Goal: Information Seeking & Learning: Learn about a topic

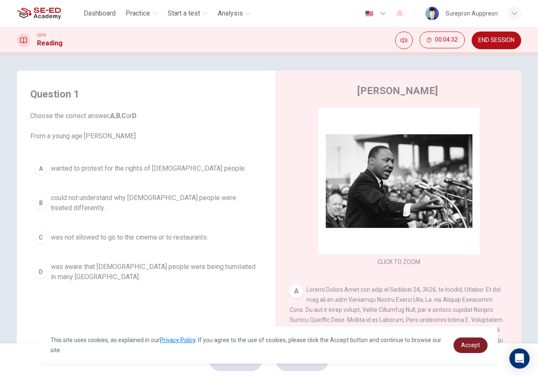
drag, startPoint x: 470, startPoint y: 345, endPoint x: 465, endPoint y: 344, distance: 5.6
click at [470, 345] on span "Accept" at bounding box center [470, 345] width 19 height 7
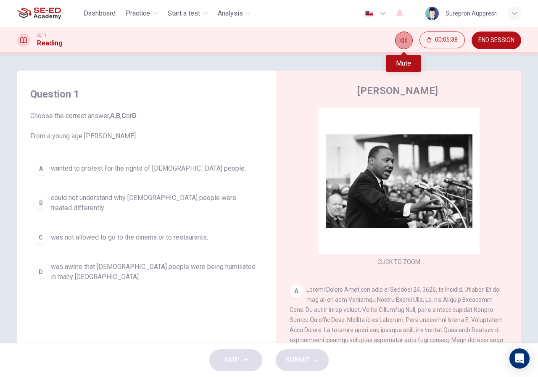
click at [404, 41] on icon "Mute" at bounding box center [403, 40] width 7 height 7
click at [405, 43] on icon "Unmute" at bounding box center [403, 40] width 7 height 7
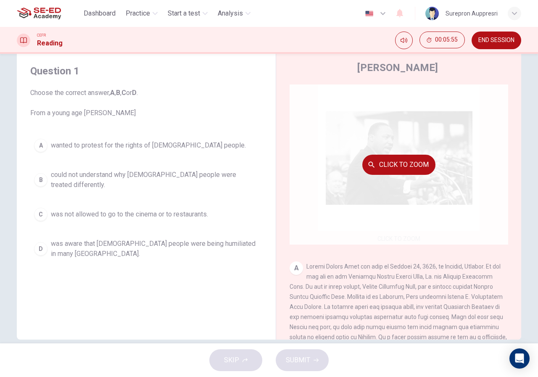
scroll to position [36, 0]
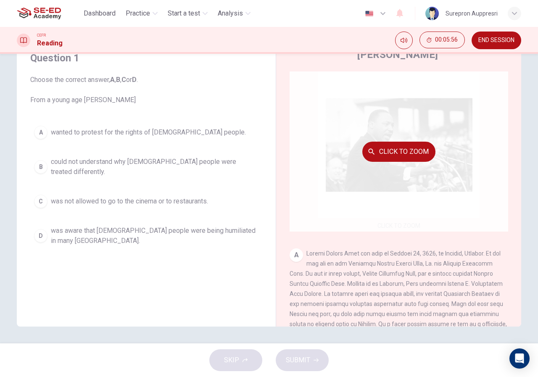
click at [408, 152] on button "Click to Zoom" at bounding box center [398, 152] width 73 height 20
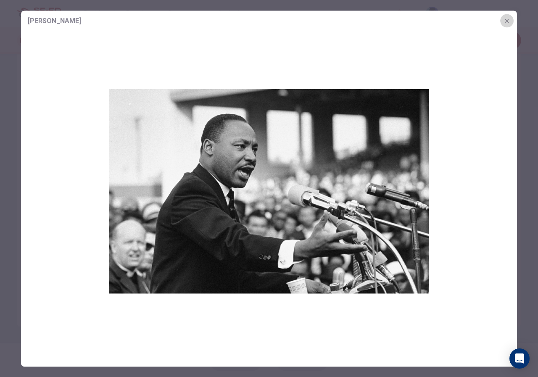
click at [505, 20] on icon "button" at bounding box center [506, 20] width 7 height 7
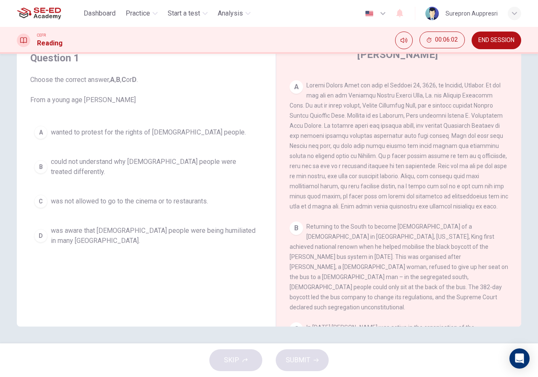
scroll to position [126, 0]
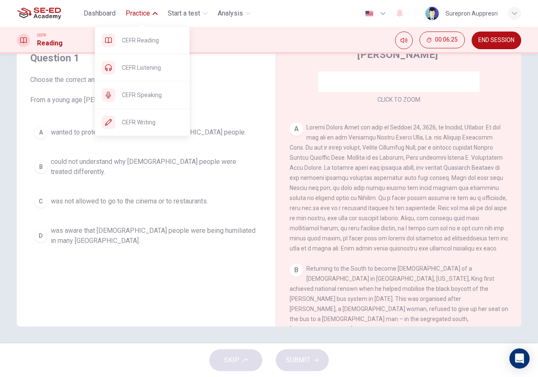
click at [142, 15] on span "Practice" at bounding box center [138, 13] width 24 height 10
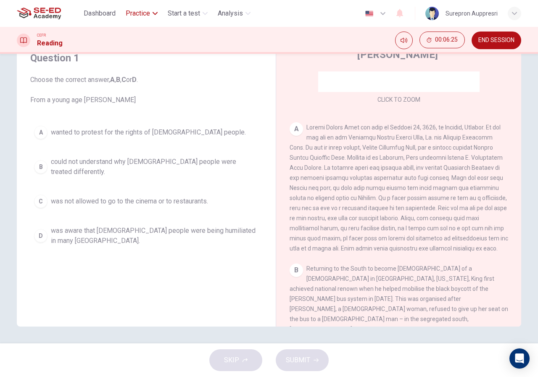
click at [139, 14] on span "Practice" at bounding box center [138, 13] width 24 height 10
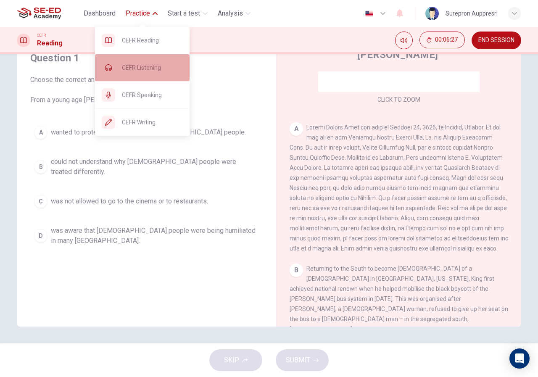
click at [153, 68] on span "CEFR Listening" at bounding box center [152, 68] width 61 height 10
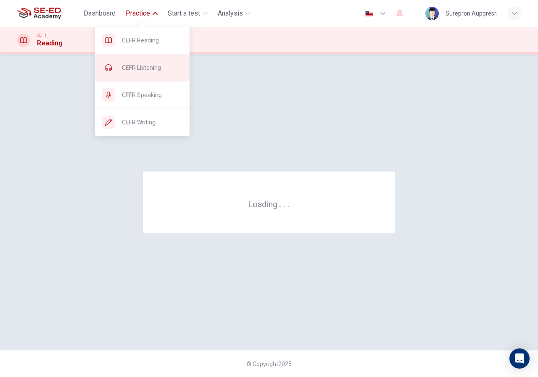
scroll to position [0, 0]
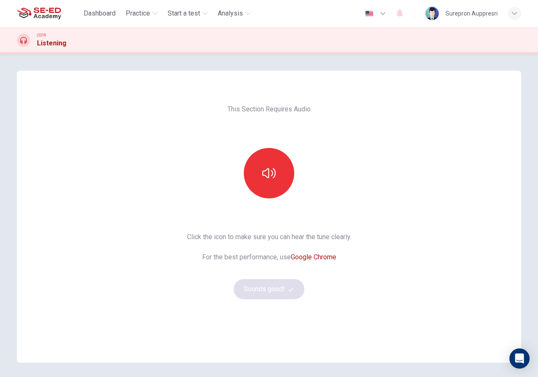
click at [447, 280] on div "This Section Requires Audio Click the icon to make sure you can hear the tune c…" at bounding box center [269, 217] width 504 height 292
click at [401, 148] on div "This Section Requires Audio Click the icon to make sure you can hear the tune c…" at bounding box center [269, 217] width 504 height 292
click at [276, 167] on button "button" at bounding box center [269, 173] width 50 height 50
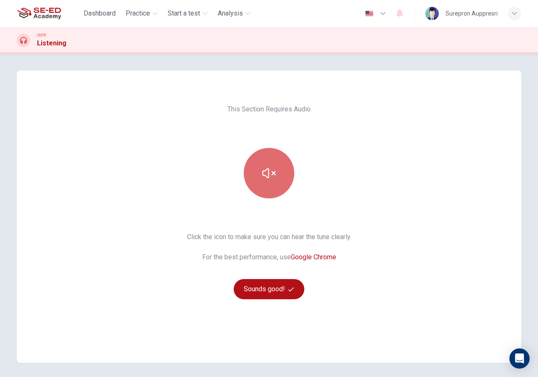
click at [270, 173] on icon "button" at bounding box center [268, 172] width 13 height 13
click at [271, 171] on icon "button" at bounding box center [268, 172] width 13 height 13
click at [278, 177] on button "button" at bounding box center [269, 173] width 50 height 50
click at [278, 176] on button "button" at bounding box center [269, 173] width 50 height 50
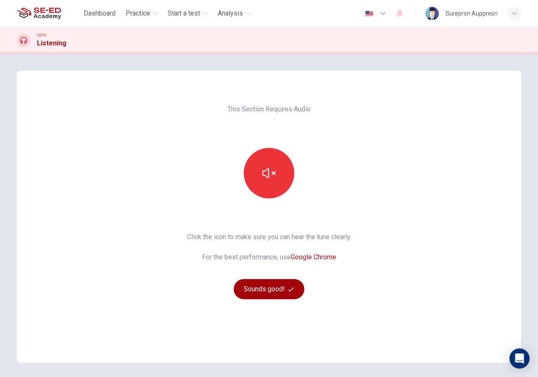
click at [275, 286] on button "Sounds good!" at bounding box center [269, 289] width 71 height 20
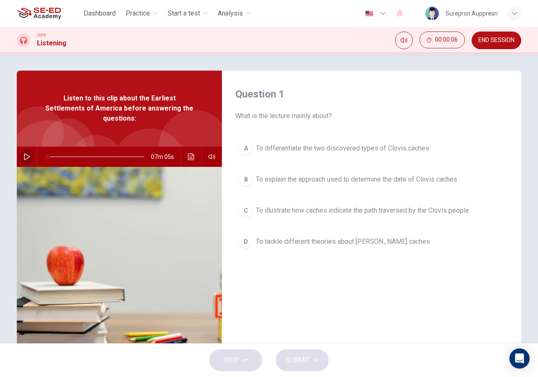
click at [25, 153] on icon "button" at bounding box center [27, 156] width 6 height 7
click at [24, 153] on icon "button" at bounding box center [27, 156] width 7 height 7
click at [24, 154] on icon "button" at bounding box center [26, 156] width 5 height 5
click at [246, 241] on div "D" at bounding box center [245, 241] width 13 height 13
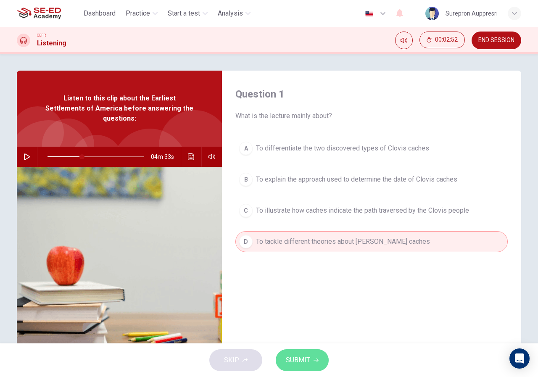
click at [319, 359] on button "SUBMIT" at bounding box center [302, 360] width 53 height 22
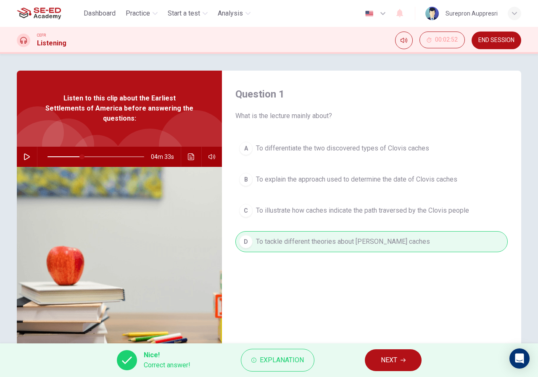
click at [389, 354] on button "NEXT" at bounding box center [393, 360] width 57 height 22
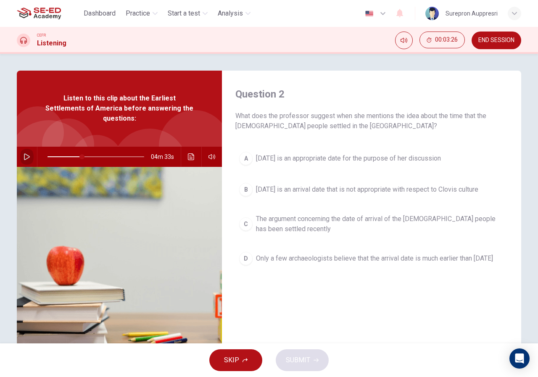
click at [26, 153] on icon "button" at bounding box center [27, 156] width 7 height 7
click at [24, 153] on icon "button" at bounding box center [27, 156] width 7 height 7
click at [65, 151] on span at bounding box center [95, 157] width 97 height 12
click at [24, 153] on icon "button" at bounding box center [27, 156] width 7 height 7
click at [311, 192] on span "11,000 years ago is an arrival date that is not appropriate with respect to Clo…" at bounding box center [367, 189] width 222 height 10
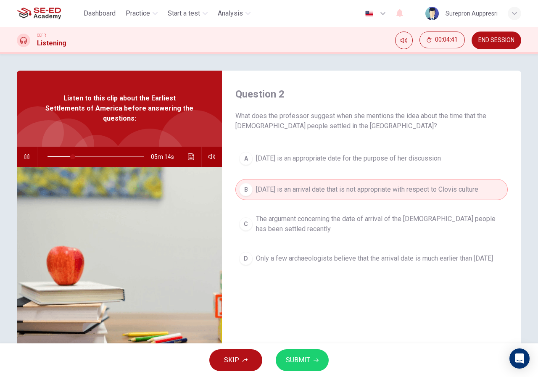
click at [24, 153] on icon "button" at bounding box center [27, 156] width 7 height 7
click at [297, 360] on span "SUBMIT" at bounding box center [298, 360] width 24 height 12
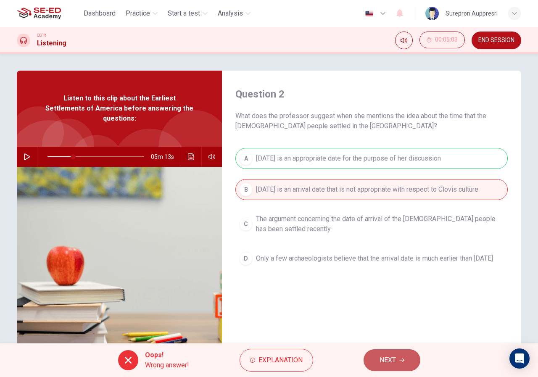
click at [382, 359] on span "NEXT" at bounding box center [387, 360] width 16 height 12
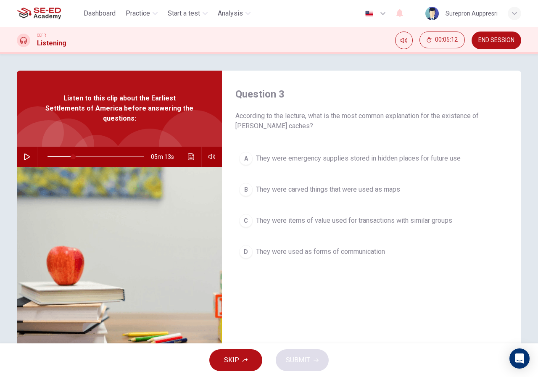
click at [25, 153] on icon "button" at bounding box center [27, 156] width 6 height 7
click at [394, 160] on span "They were emergency supplies stored in hidden places for future use" at bounding box center [358, 158] width 205 height 10
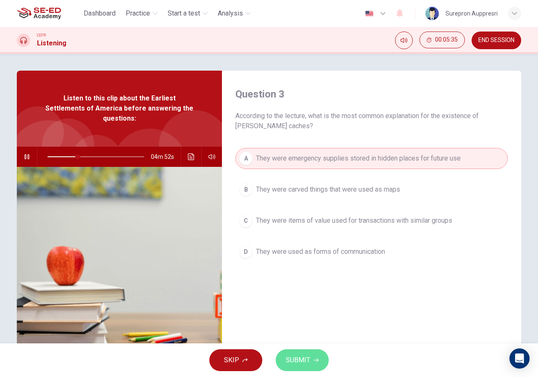
click at [306, 362] on span "SUBMIT" at bounding box center [298, 360] width 24 height 12
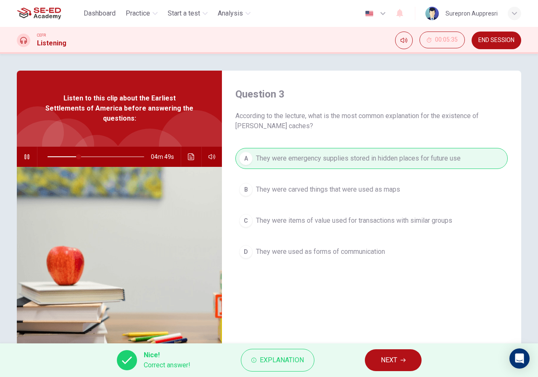
click at [399, 360] on button "NEXT" at bounding box center [393, 360] width 57 height 22
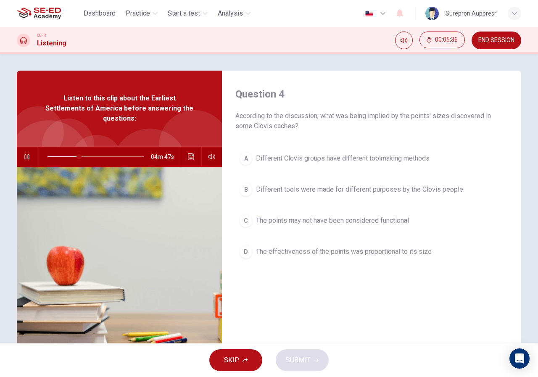
click at [20, 150] on button "button" at bounding box center [26, 157] width 13 height 20
click at [25, 153] on icon "button" at bounding box center [27, 156] width 7 height 7
click at [24, 153] on icon "button" at bounding box center [27, 156] width 7 height 7
click at [83, 154] on span at bounding box center [85, 156] width 5 height 5
click at [24, 153] on icon "button" at bounding box center [27, 156] width 7 height 7
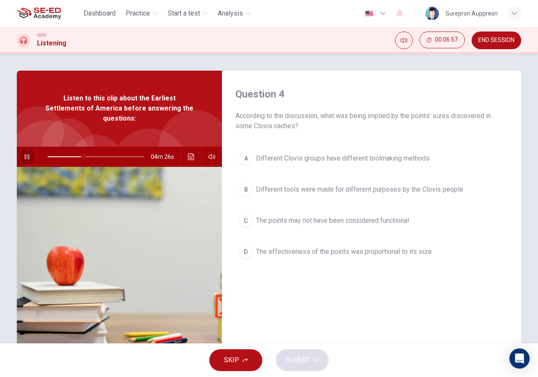
click at [20, 150] on button "button" at bounding box center [26, 157] width 13 height 20
click at [72, 151] on span at bounding box center [95, 157] width 97 height 12
click at [74, 154] on span at bounding box center [74, 156] width 5 height 5
click at [24, 153] on icon "button" at bounding box center [27, 156] width 7 height 7
click at [27, 154] on icon "button" at bounding box center [26, 156] width 5 height 5
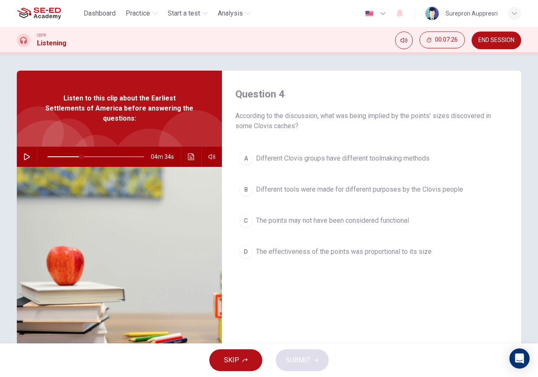
click at [300, 189] on span "Different tools were made for different purposes by the Clovis people" at bounding box center [359, 189] width 207 height 10
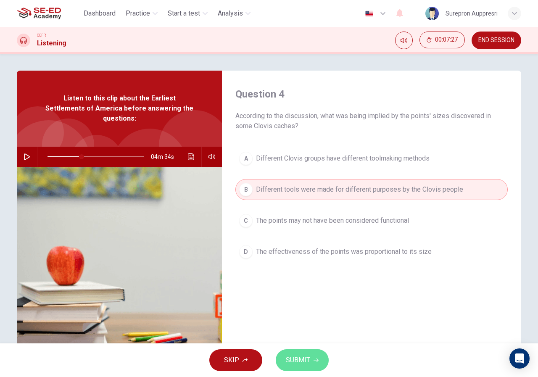
click at [305, 357] on span "SUBMIT" at bounding box center [298, 360] width 24 height 12
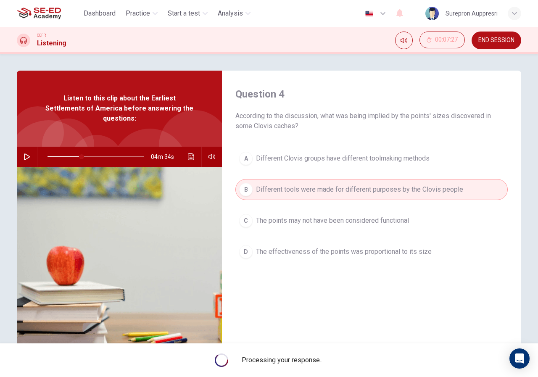
type input "35"
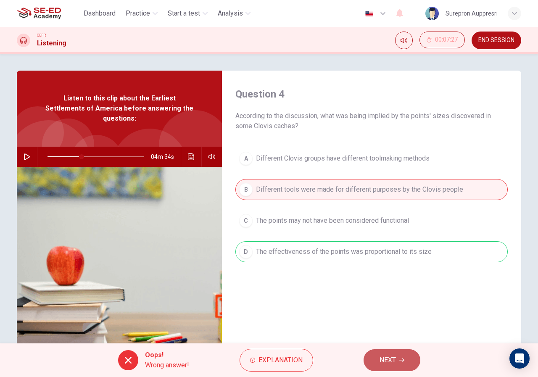
click at [410, 365] on button "NEXT" at bounding box center [391, 360] width 57 height 22
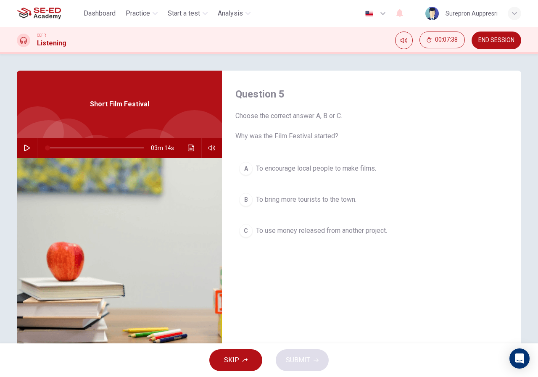
click at [24, 150] on icon "button" at bounding box center [27, 148] width 7 height 7
click at [20, 153] on button "button" at bounding box center [26, 148] width 13 height 20
click at [24, 150] on icon "button" at bounding box center [27, 148] width 6 height 7
click at [323, 211] on div "A To encourage local people to make films. B To bring more tourists to the town…" at bounding box center [371, 208] width 272 height 100
click at [323, 208] on button "B To bring more tourists to the town." at bounding box center [371, 199] width 272 height 21
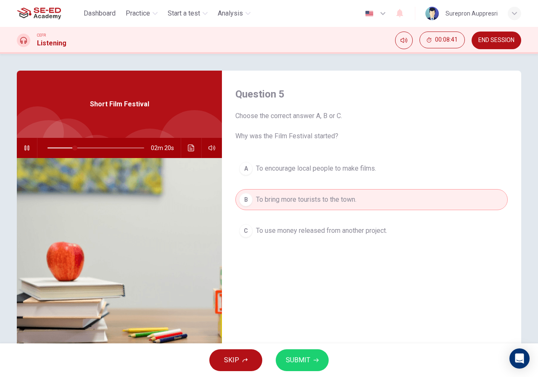
click at [313, 169] on span "To encourage local people to make films." at bounding box center [316, 168] width 120 height 10
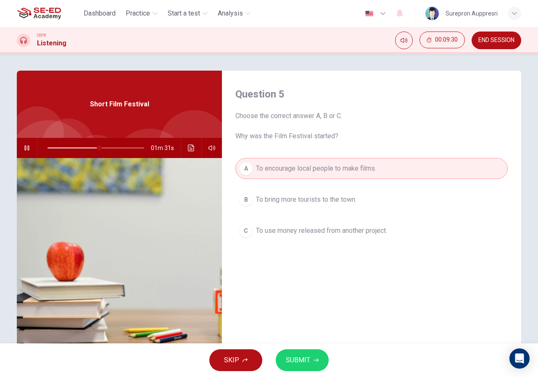
click at [24, 151] on icon "button" at bounding box center [27, 148] width 7 height 7
click at [326, 197] on span "To bring more tourists to the town." at bounding box center [306, 199] width 100 height 10
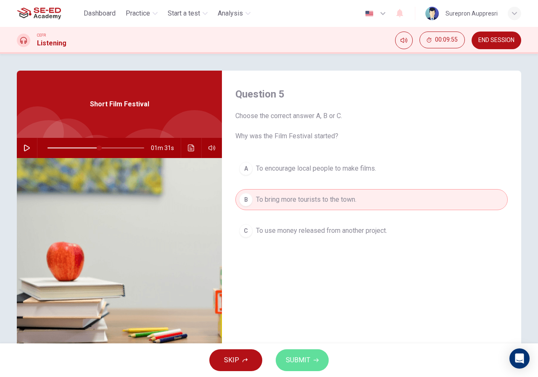
click at [313, 357] on button "SUBMIT" at bounding box center [302, 360] width 53 height 22
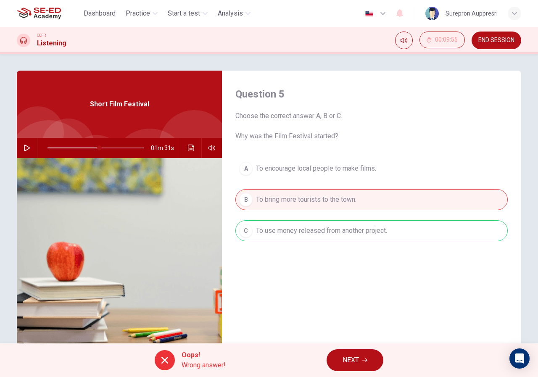
click at [371, 354] on button "NEXT" at bounding box center [354, 360] width 57 height 22
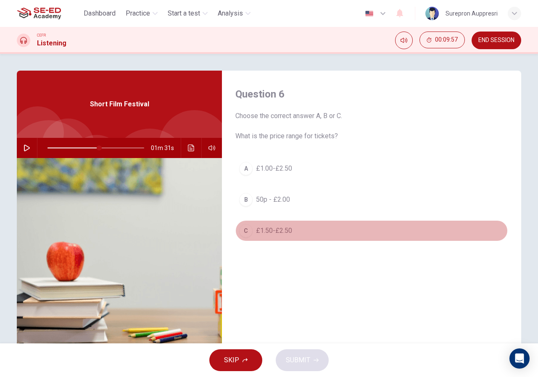
click at [269, 233] on span "£1.50-£2.50" at bounding box center [274, 231] width 36 height 10
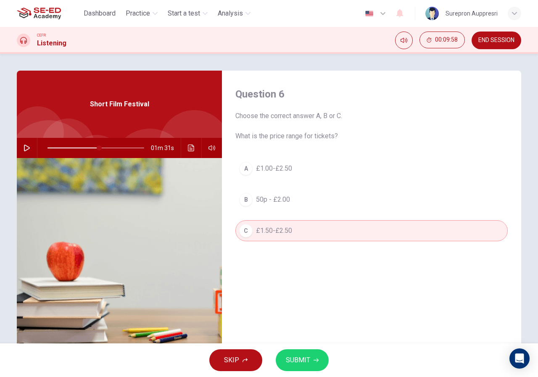
click at [294, 173] on button "A £1.00-£2.50" at bounding box center [371, 168] width 272 height 21
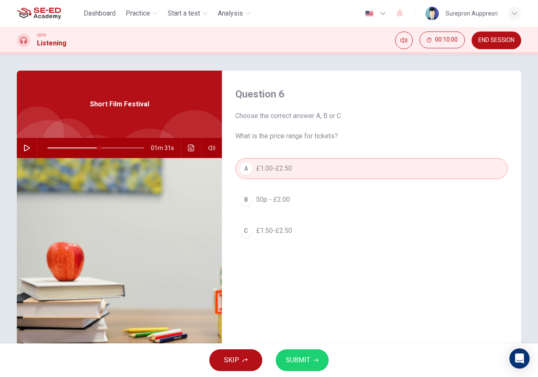
click at [297, 229] on button "C £1.50-£2.50" at bounding box center [371, 230] width 272 height 21
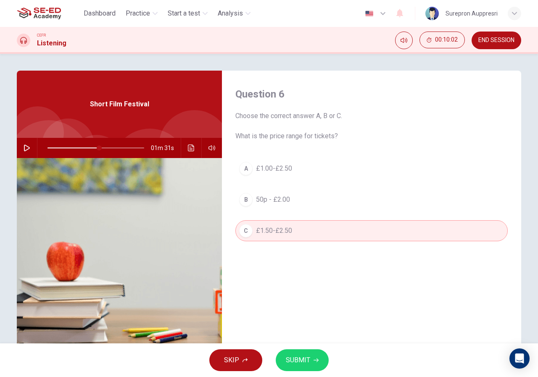
click at [290, 177] on button "A £1.00-£2.50" at bounding box center [371, 168] width 272 height 21
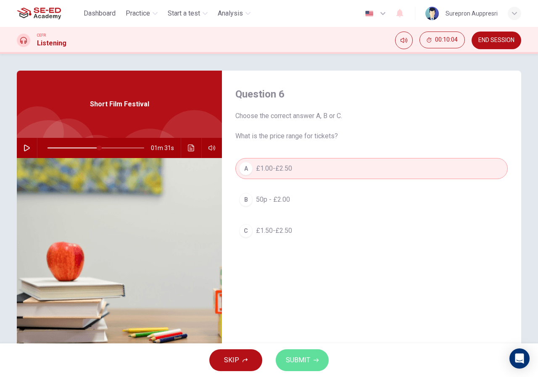
click at [308, 357] on span "SUBMIT" at bounding box center [298, 360] width 24 height 12
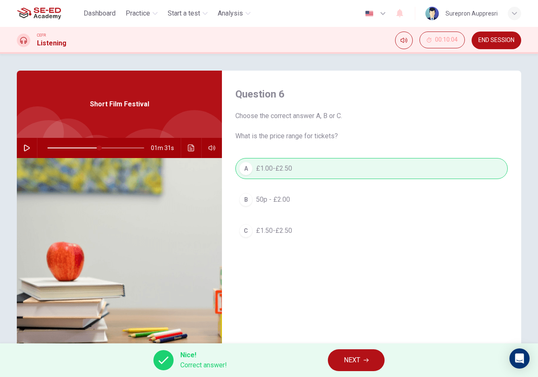
click at [353, 358] on span "NEXT" at bounding box center [352, 360] width 16 height 12
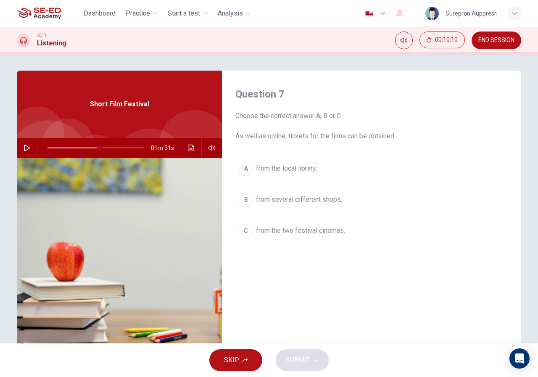
click at [25, 143] on button "button" at bounding box center [26, 148] width 13 height 20
drag, startPoint x: 293, startPoint y: 202, endPoint x: 299, endPoint y: 219, distance: 18.2
click at [293, 202] on span "from several different shops." at bounding box center [299, 199] width 86 height 10
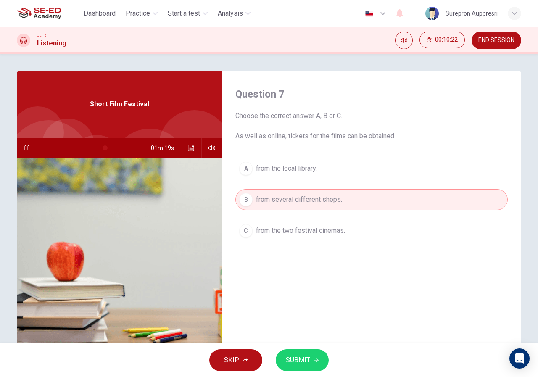
click at [277, 173] on span "from the local library." at bounding box center [286, 168] width 61 height 10
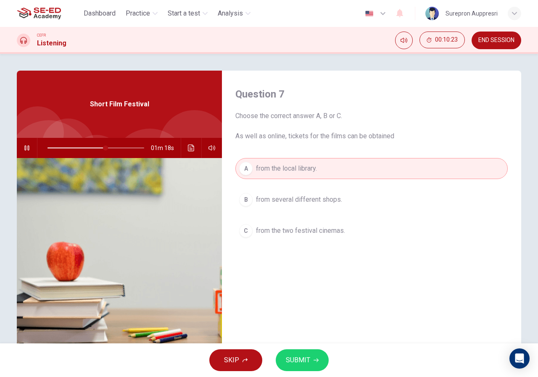
click at [309, 357] on span "SUBMIT" at bounding box center [298, 360] width 24 height 12
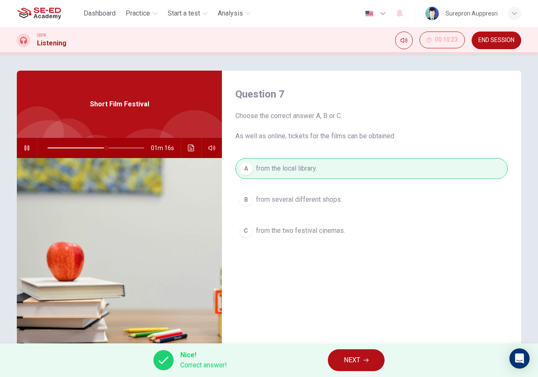
click at [357, 363] on span "NEXT" at bounding box center [352, 360] width 16 height 12
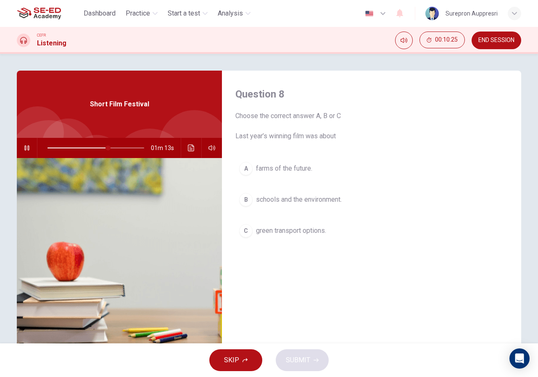
click at [27, 147] on icon "button" at bounding box center [26, 147] width 5 height 5
click at [24, 145] on icon "button" at bounding box center [27, 148] width 7 height 7
click at [106, 147] on span at bounding box center [108, 147] width 5 height 5
click at [21, 152] on button "button" at bounding box center [26, 148] width 13 height 20
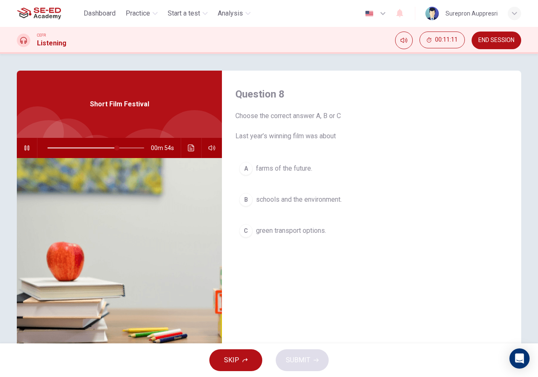
click at [334, 166] on button "A farms of the future." at bounding box center [371, 168] width 272 height 21
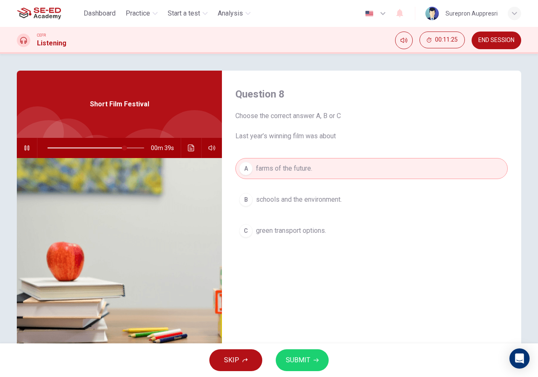
click at [309, 356] on span "SUBMIT" at bounding box center [298, 360] width 24 height 12
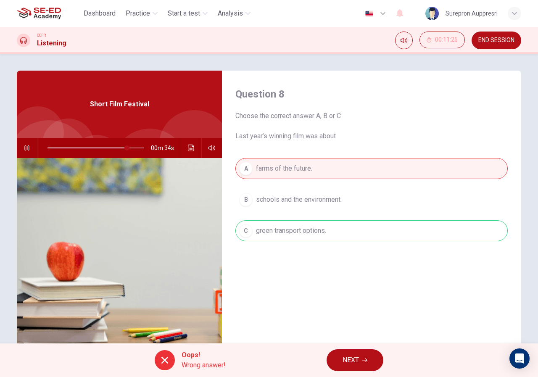
click at [20, 147] on button "button" at bounding box center [26, 148] width 13 height 20
click at [119, 146] on span at bounding box center [120, 147] width 5 height 5
click at [24, 151] on button "button" at bounding box center [26, 148] width 13 height 20
click at [24, 148] on icon "button" at bounding box center [26, 147] width 5 height 5
click at [24, 145] on icon "button" at bounding box center [27, 148] width 7 height 7
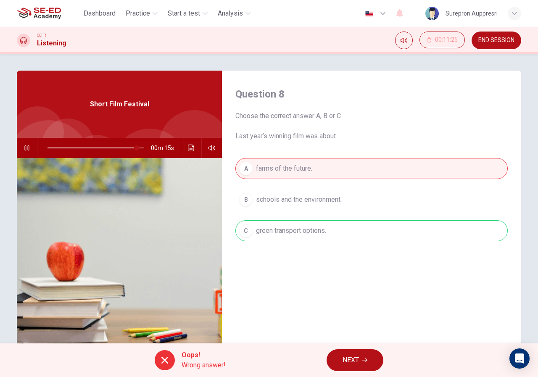
click at [21, 151] on button "button" at bounding box center [26, 148] width 13 height 20
click at [371, 354] on button "NEXT" at bounding box center [354, 360] width 57 height 22
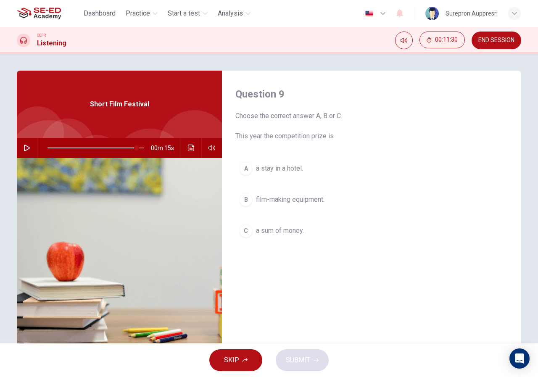
click at [24, 148] on icon "button" at bounding box center [27, 148] width 7 height 7
click at [133, 146] on span at bounding box center [95, 148] width 97 height 12
click at [133, 148] on span at bounding box center [135, 147] width 5 height 5
click at [32, 148] on div "00m 25s" at bounding box center [119, 148] width 205 height 20
click at [27, 145] on icon "button" at bounding box center [27, 148] width 7 height 7
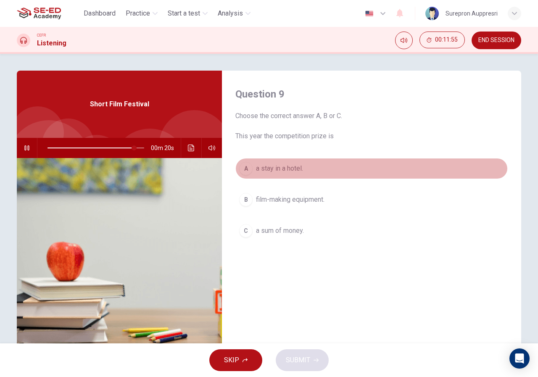
click at [272, 169] on span "a stay in a hotel." at bounding box center [279, 168] width 47 height 10
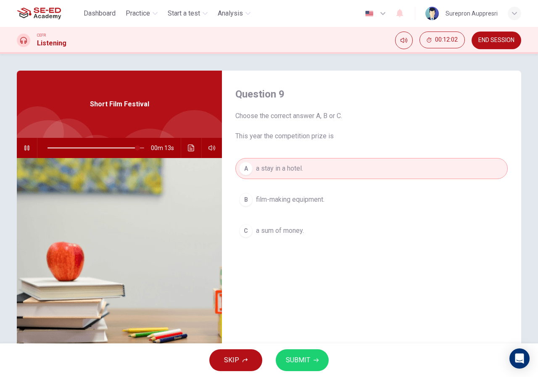
click at [305, 361] on span "SUBMIT" at bounding box center [298, 360] width 24 height 12
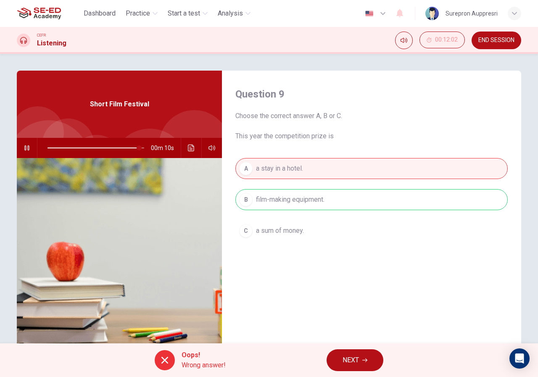
click at [24, 147] on icon "button" at bounding box center [27, 148] width 7 height 7
click at [365, 358] on icon "button" at bounding box center [364, 359] width 5 height 5
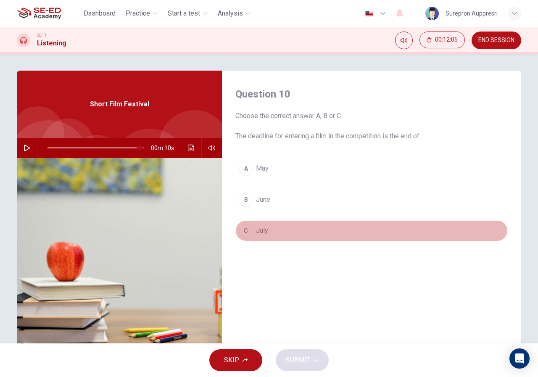
click at [263, 234] on span "July" at bounding box center [262, 231] width 12 height 10
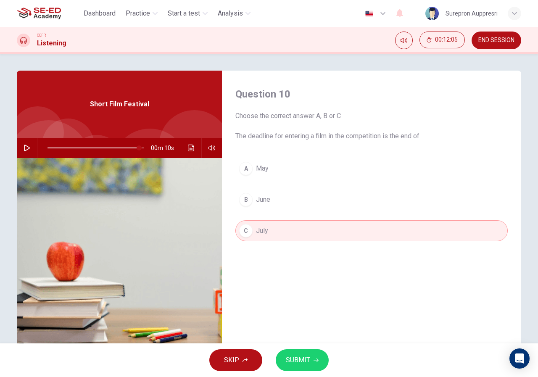
click at [310, 358] on button "SUBMIT" at bounding box center [302, 360] width 53 height 22
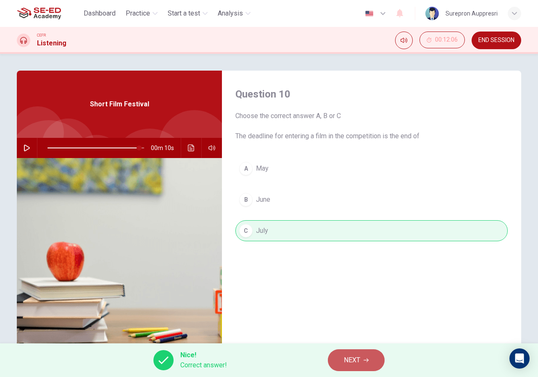
click at [355, 360] on span "NEXT" at bounding box center [352, 360] width 16 height 12
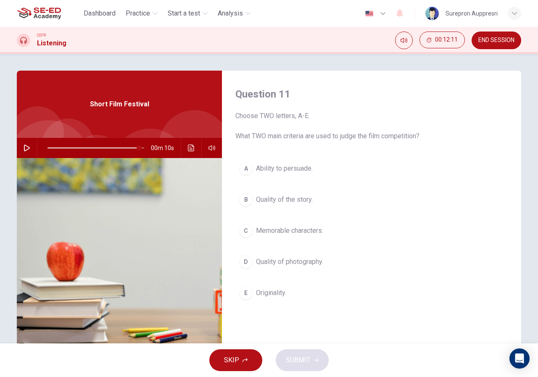
click at [17, 148] on div "00m 10s" at bounding box center [119, 148] width 205 height 20
click at [21, 147] on button "button" at bounding box center [26, 148] width 13 height 20
click at [324, 236] on button "C Memorable characters." at bounding box center [371, 230] width 272 height 21
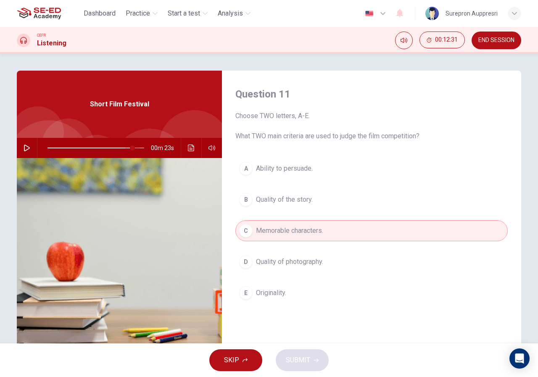
click at [131, 147] on span at bounding box center [95, 147] width 97 height 1
drag, startPoint x: 19, startPoint y: 150, endPoint x: 23, endPoint y: 150, distance: 4.2
click at [20, 150] on button "button" at bounding box center [26, 148] width 13 height 20
click at [314, 187] on div "A Ability to persuade. B Quality of the story. C Memorable characters. D Qualit…" at bounding box center [371, 239] width 272 height 162
click at [320, 203] on button "B Quality of the story." at bounding box center [371, 199] width 272 height 21
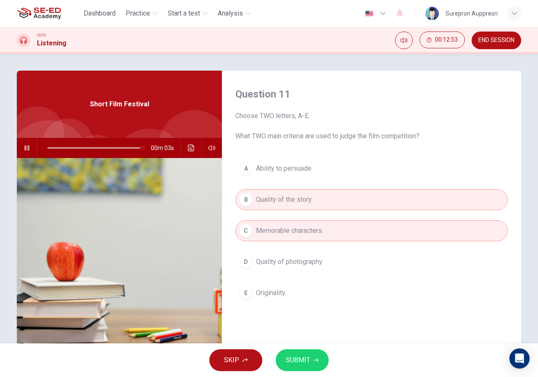
click at [21, 147] on button "button" at bounding box center [26, 148] width 13 height 20
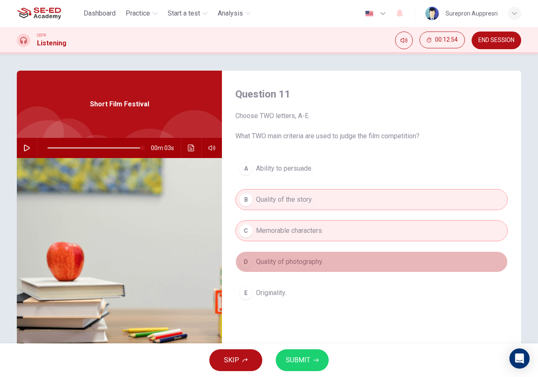
click at [415, 252] on button "D Quality of photography." at bounding box center [371, 261] width 272 height 21
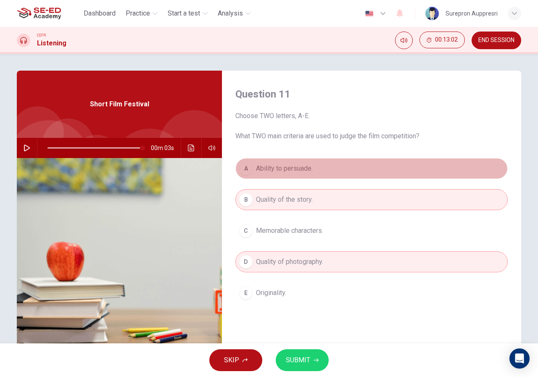
click at [312, 177] on button "A Ability to persuade." at bounding box center [371, 168] width 272 height 21
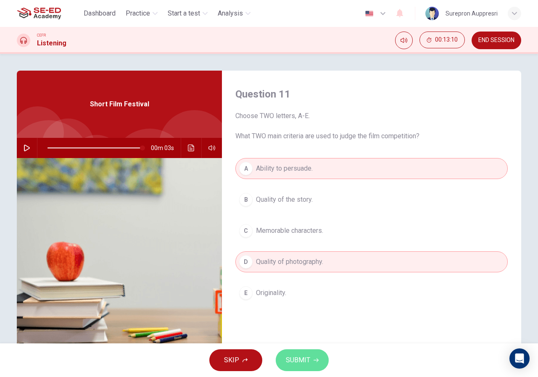
click at [290, 355] on span "SUBMIT" at bounding box center [298, 360] width 24 height 12
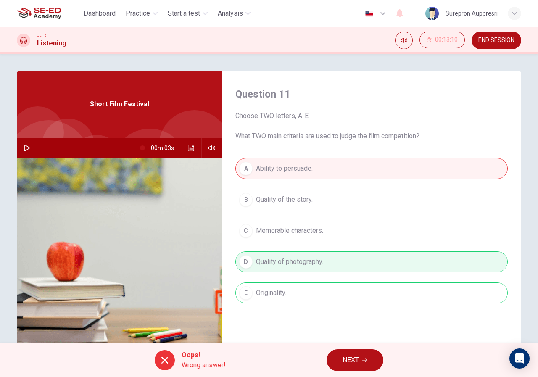
drag, startPoint x: 286, startPoint y: 294, endPoint x: 250, endPoint y: 284, distance: 37.9
click at [246, 284] on div "A Ability to persuade. B Quality of the story. C Memorable characters. D Qualit…" at bounding box center [371, 239] width 272 height 162
click at [260, 292] on div "A Ability to persuade. B Quality of the story. C Memorable characters. D Qualit…" at bounding box center [371, 239] width 272 height 162
click at [271, 304] on div "A Ability to persuade. B Quality of the story. C Memorable characters. D Qualit…" at bounding box center [371, 239] width 272 height 162
click at [364, 360] on icon "button" at bounding box center [364, 360] width 5 height 4
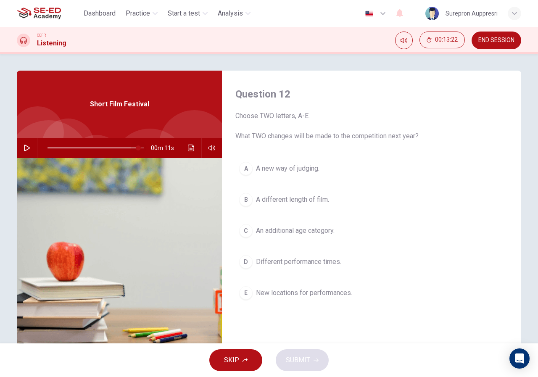
click at [136, 148] on span at bounding box center [138, 147] width 5 height 5
click at [26, 146] on icon "button" at bounding box center [27, 148] width 7 height 7
click at [139, 149] on span at bounding box center [141, 147] width 5 height 5
click at [130, 147] on span at bounding box center [95, 148] width 97 height 12
click at [131, 147] on span at bounding box center [133, 147] width 5 height 5
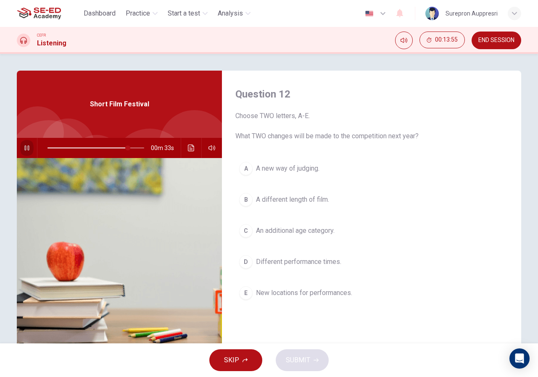
click at [27, 146] on icon "button" at bounding box center [26, 147] width 5 height 5
click at [323, 292] on span "New locations for performances." at bounding box center [304, 293] width 96 height 10
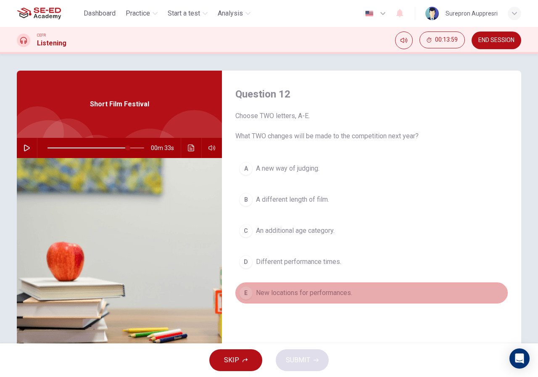
click at [306, 290] on span "New locations for performances." at bounding box center [304, 293] width 96 height 10
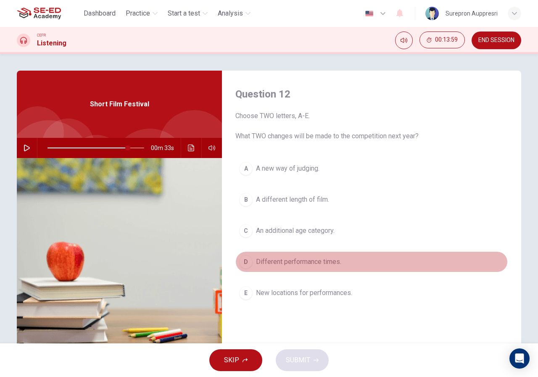
click at [272, 255] on button "D Different performance times." at bounding box center [371, 261] width 272 height 21
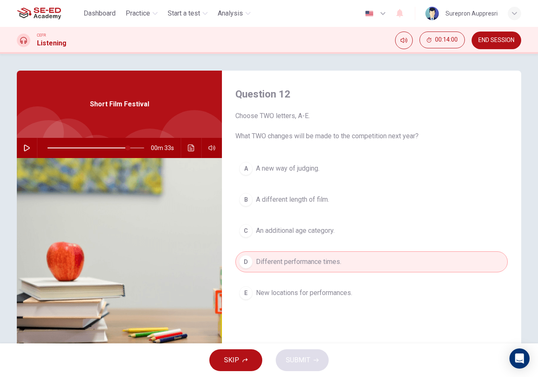
click at [284, 288] on span "New locations for performances." at bounding box center [304, 293] width 96 height 10
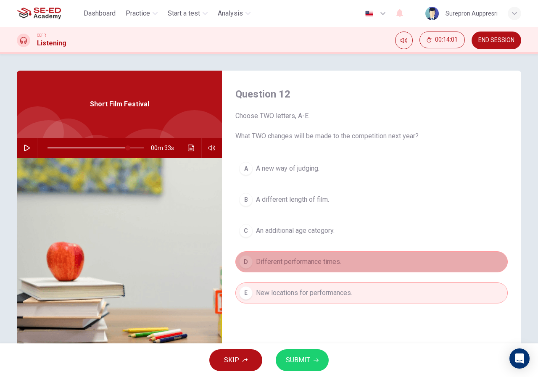
click at [280, 266] on span "Different performance times." at bounding box center [298, 262] width 85 height 10
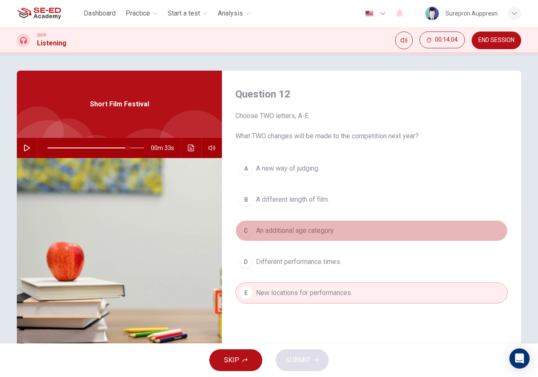
click at [342, 239] on button "C An additional age category." at bounding box center [371, 230] width 272 height 21
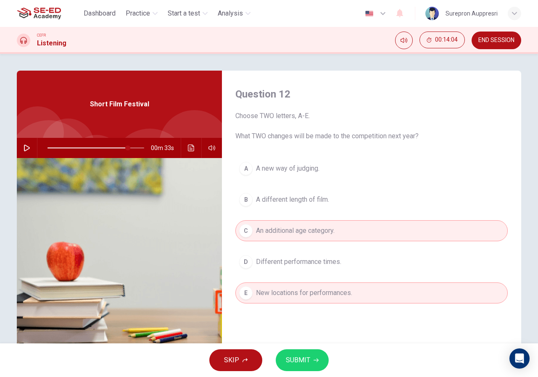
click at [325, 200] on span "A different length of film." at bounding box center [292, 199] width 73 height 10
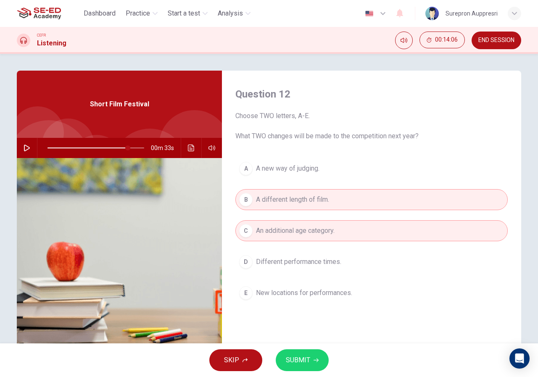
click at [343, 286] on button "E New locations for performances." at bounding box center [371, 292] width 272 height 21
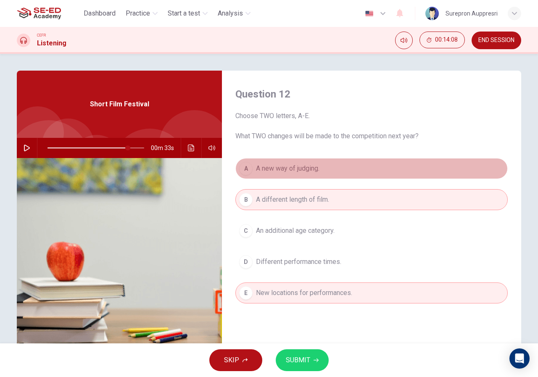
click at [322, 175] on button "A A new way of judging." at bounding box center [371, 168] width 272 height 21
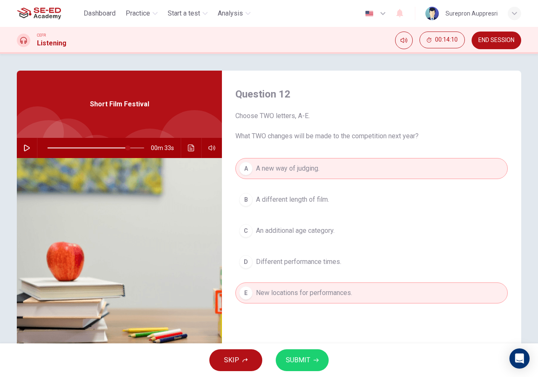
click at [329, 203] on button "B A different length of film." at bounding box center [371, 199] width 272 height 21
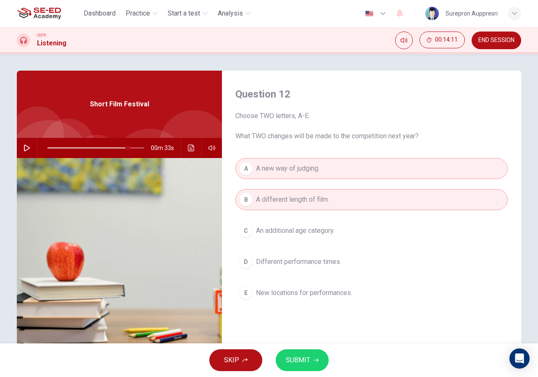
click at [332, 224] on button "C An additional age category." at bounding box center [371, 230] width 272 height 21
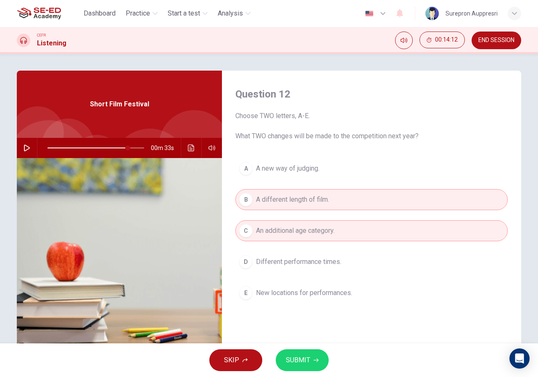
click at [340, 297] on span "New locations for performances." at bounding box center [304, 293] width 96 height 10
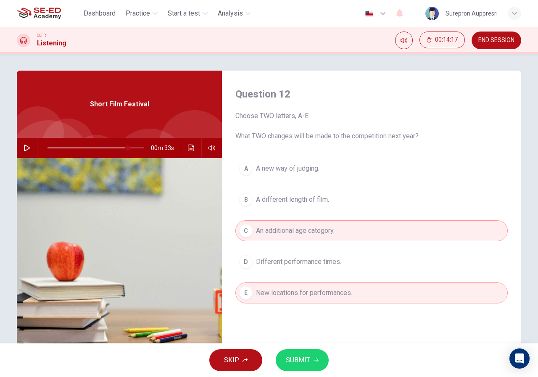
click at [116, 150] on span at bounding box center [95, 148] width 97 height 12
click at [27, 150] on icon "button" at bounding box center [27, 148] width 7 height 7
click at [22, 151] on button "button" at bounding box center [26, 148] width 13 height 20
click at [26, 147] on icon "button" at bounding box center [27, 148] width 6 height 7
click at [19, 140] on div "00m 09s" at bounding box center [119, 148] width 205 height 20
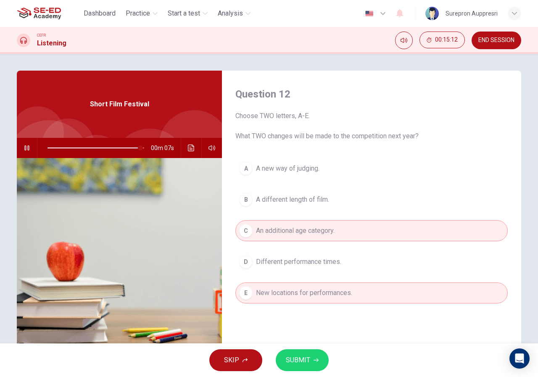
click at [26, 145] on icon "button" at bounding box center [27, 148] width 7 height 7
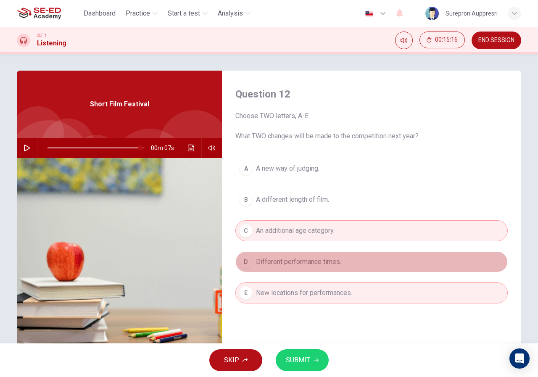
click at [278, 258] on span "Different performance times." at bounding box center [298, 262] width 85 height 10
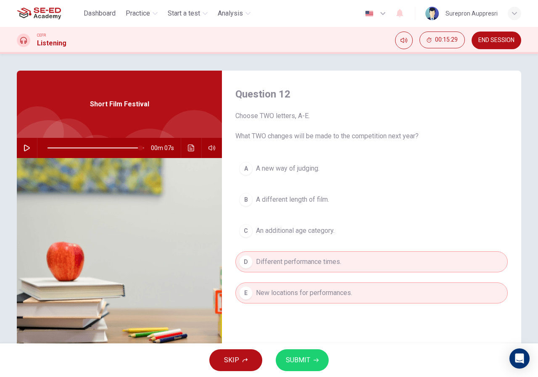
click at [295, 355] on span "SUBMIT" at bounding box center [298, 360] width 24 height 12
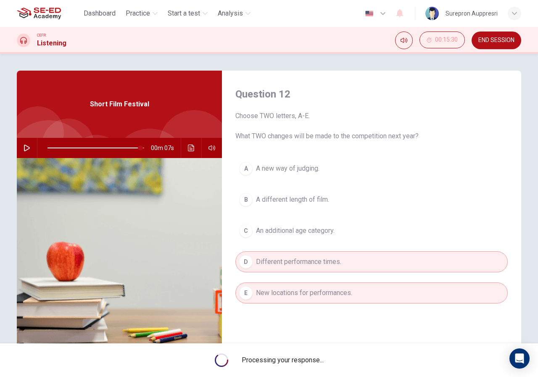
type input "96"
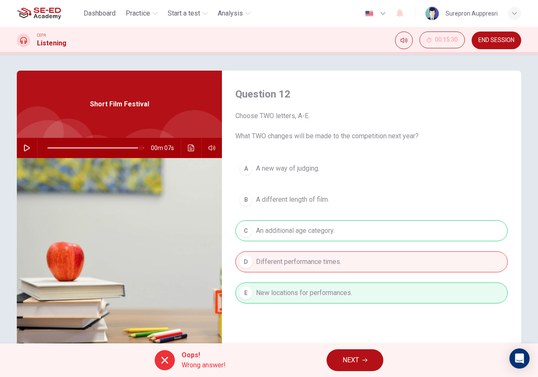
click at [365, 360] on icon "button" at bounding box center [364, 359] width 5 height 5
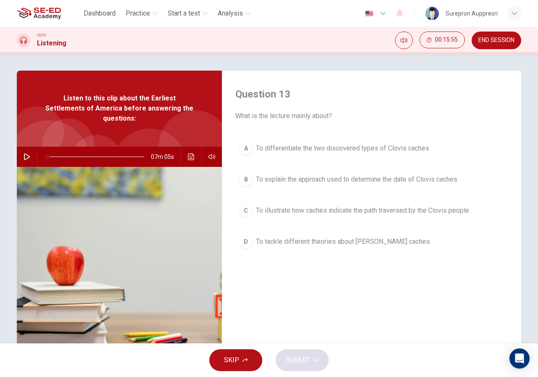
click at [360, 247] on button "D To tackle different theories about Clovis caches" at bounding box center [371, 241] width 272 height 21
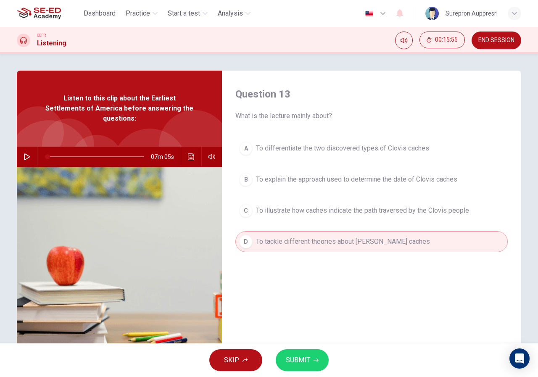
drag, startPoint x: 300, startPoint y: 344, endPoint x: 305, endPoint y: 352, distance: 9.4
click at [301, 345] on div "SKIP SUBMIT" at bounding box center [269, 360] width 538 height 34
click at [309, 359] on button "SUBMIT" at bounding box center [302, 360] width 53 height 22
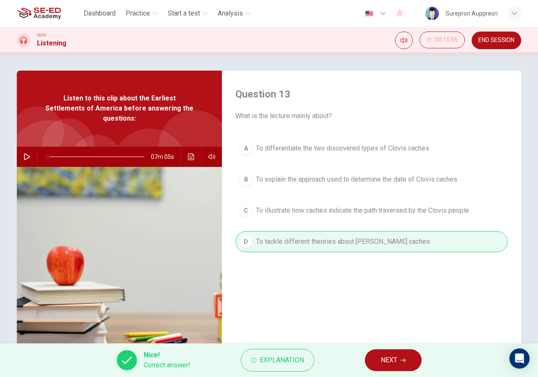
click at [382, 357] on span "NEXT" at bounding box center [389, 360] width 16 height 12
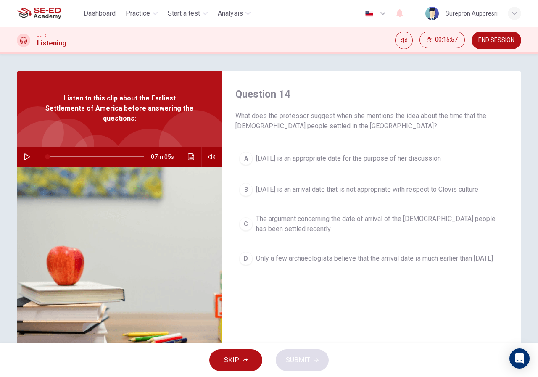
click at [323, 161] on span "11,000 years ago is an appropriate date for the purpose of her discussion" at bounding box center [348, 158] width 185 height 10
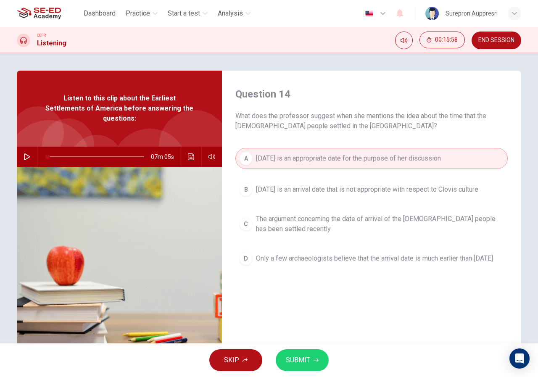
click at [318, 359] on button "SUBMIT" at bounding box center [302, 360] width 53 height 22
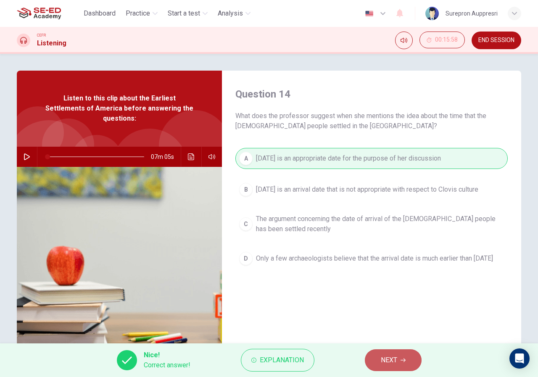
click at [386, 361] on span "NEXT" at bounding box center [389, 360] width 16 height 12
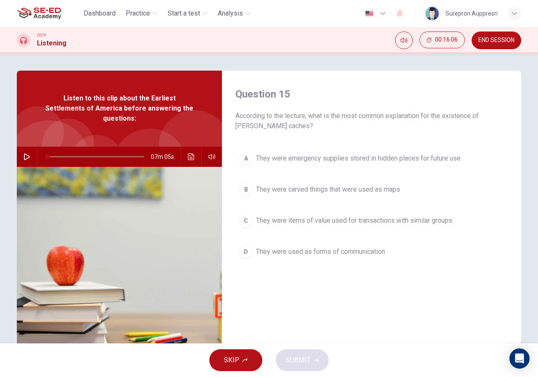
click at [423, 163] on span "They were emergency supplies stored in hidden places for future use" at bounding box center [358, 158] width 205 height 10
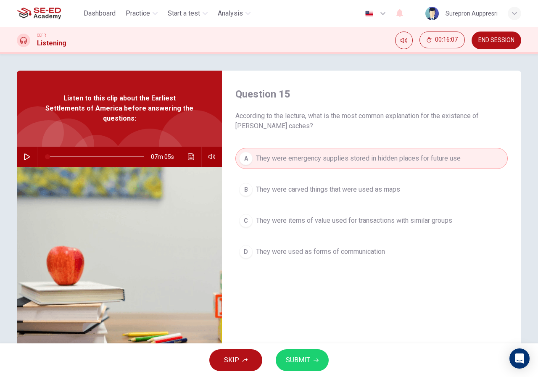
click at [299, 358] on span "SUBMIT" at bounding box center [298, 360] width 24 height 12
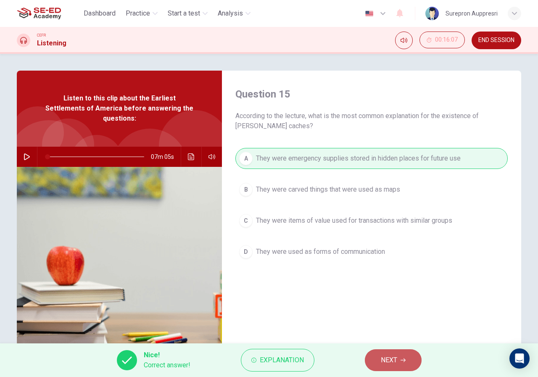
click at [389, 366] on button "NEXT" at bounding box center [393, 360] width 57 height 22
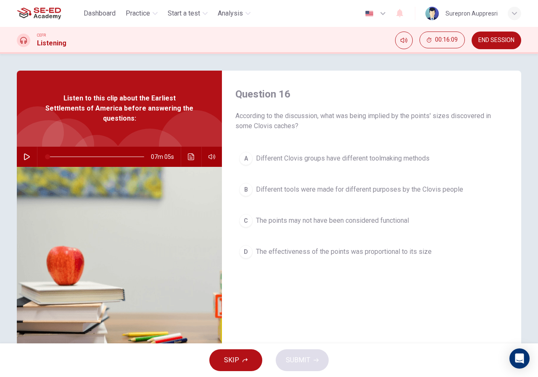
click at [318, 191] on span "Different tools were made for different purposes by the Clovis people" at bounding box center [359, 189] width 207 height 10
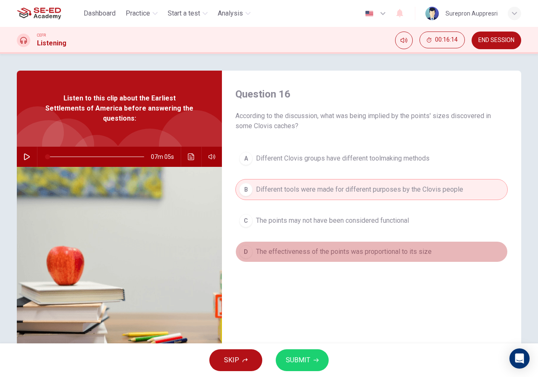
click at [393, 258] on button "D The effectiveness of the points was proportional to its size" at bounding box center [371, 251] width 272 height 21
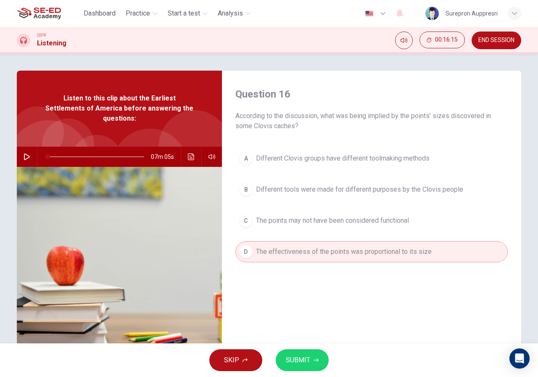
click at [315, 356] on button "SUBMIT" at bounding box center [302, 360] width 53 height 22
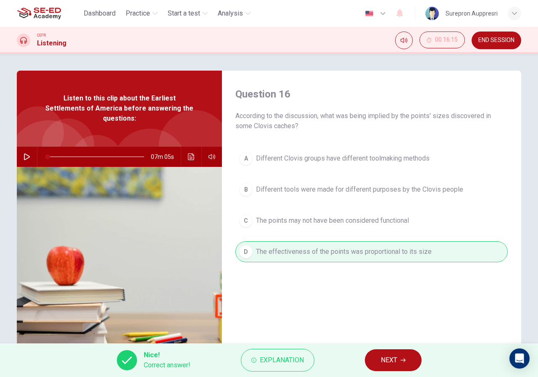
click at [383, 358] on span "NEXT" at bounding box center [389, 360] width 16 height 12
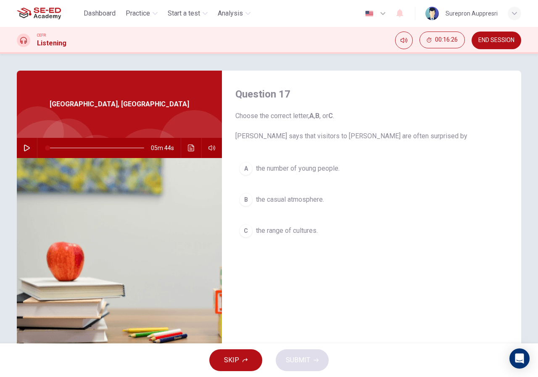
click at [27, 150] on icon "button" at bounding box center [27, 148] width 7 height 7
click at [415, 308] on div "Question 17 Choose the correct letter, A , B , or C . Joanne says that visitors…" at bounding box center [371, 217] width 299 height 292
click at [25, 143] on button "button" at bounding box center [26, 148] width 13 height 20
click at [310, 231] on span "the range of cultures." at bounding box center [287, 231] width 62 height 10
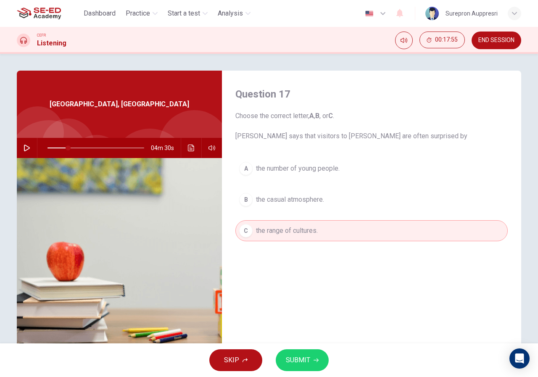
click at [309, 356] on span "SUBMIT" at bounding box center [298, 360] width 24 height 12
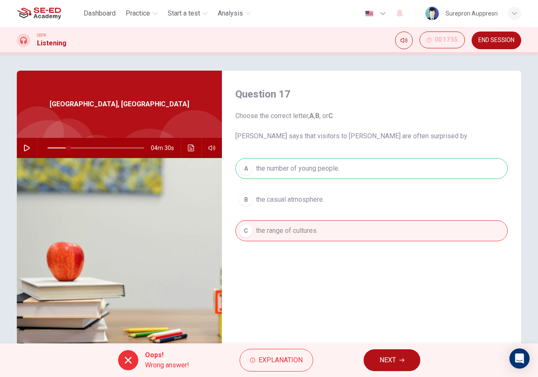
click at [372, 356] on button "NEXT" at bounding box center [391, 360] width 57 height 22
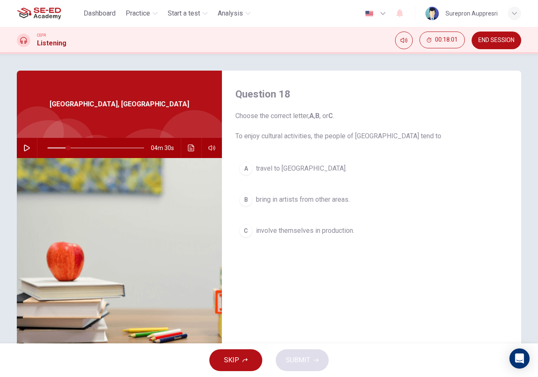
click at [305, 183] on div "A travel to southern Australia. B bring in artists from other areas. C involve …" at bounding box center [371, 208] width 272 height 100
click at [302, 173] on span "travel to southern Australia." at bounding box center [301, 168] width 91 height 10
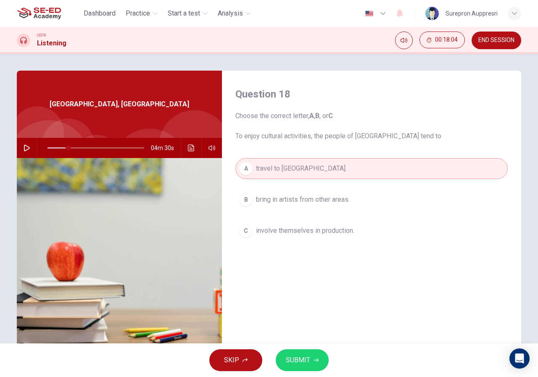
click at [312, 362] on button "SUBMIT" at bounding box center [302, 360] width 53 height 22
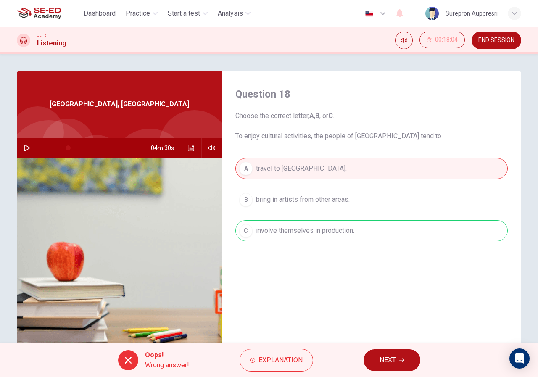
click at [384, 352] on button "NEXT" at bounding box center [391, 360] width 57 height 22
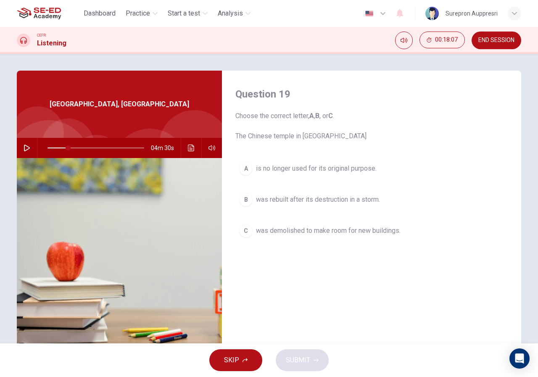
click at [26, 147] on icon "button" at bounding box center [27, 148] width 6 height 7
click at [25, 146] on icon "button" at bounding box center [27, 148] width 7 height 7
click at [21, 141] on button "button" at bounding box center [26, 148] width 13 height 20
click at [342, 166] on span "is no longer used for its original purpose." at bounding box center [316, 168] width 121 height 10
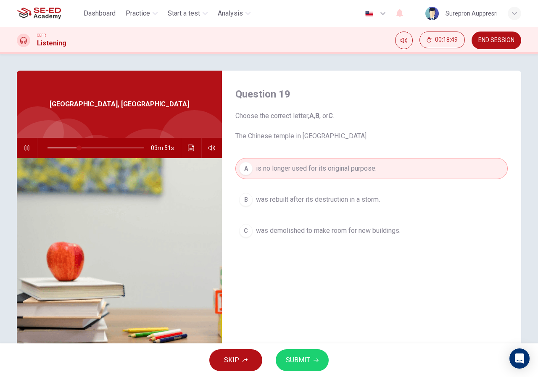
click at [305, 363] on span "SUBMIT" at bounding box center [298, 360] width 24 height 12
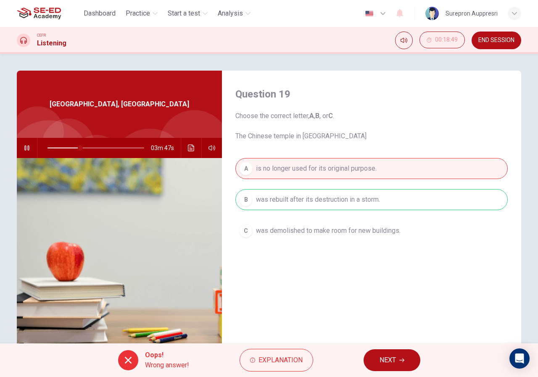
click at [23, 144] on button "button" at bounding box center [26, 148] width 13 height 20
click at [28, 150] on button "button" at bounding box center [26, 148] width 13 height 20
click at [384, 354] on span "NEXT" at bounding box center [387, 360] width 16 height 12
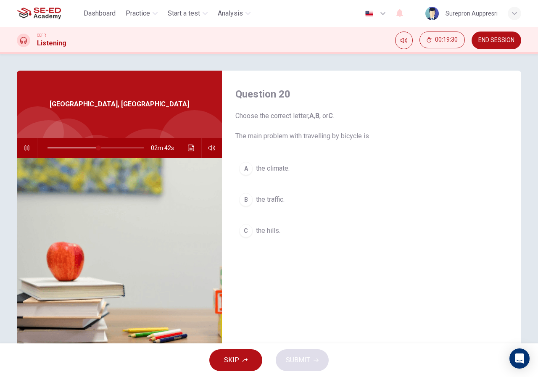
click at [294, 226] on button "C the hills." at bounding box center [371, 230] width 272 height 21
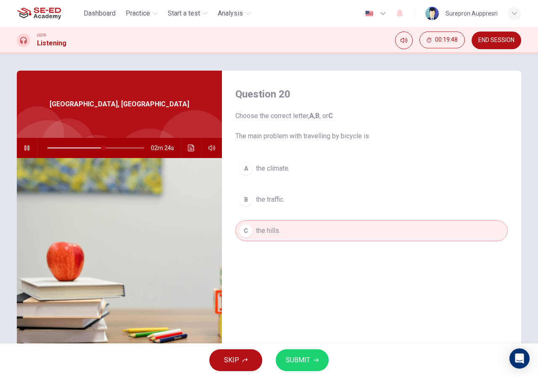
click at [20, 145] on button "button" at bounding box center [26, 148] width 13 height 20
click at [303, 362] on span "SUBMIT" at bounding box center [298, 360] width 24 height 12
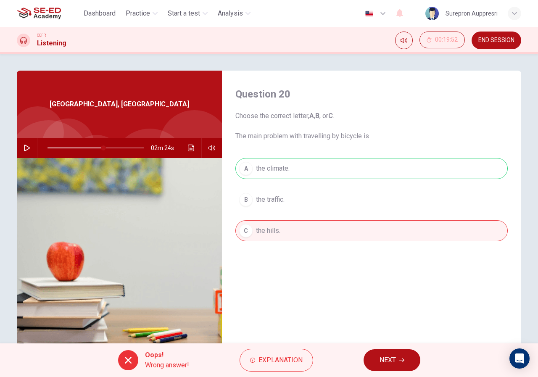
click at [407, 360] on button "NEXT" at bounding box center [391, 360] width 57 height 22
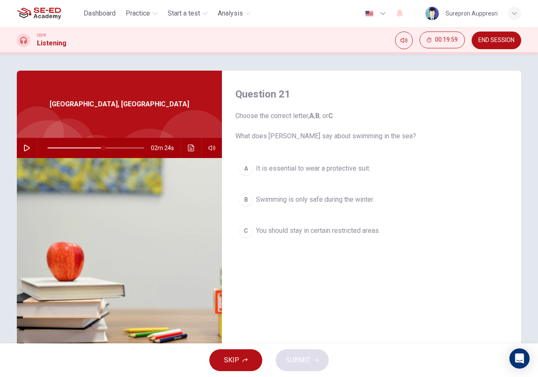
click at [365, 193] on button "B Swimming is only safe during the winter." at bounding box center [371, 199] width 272 height 21
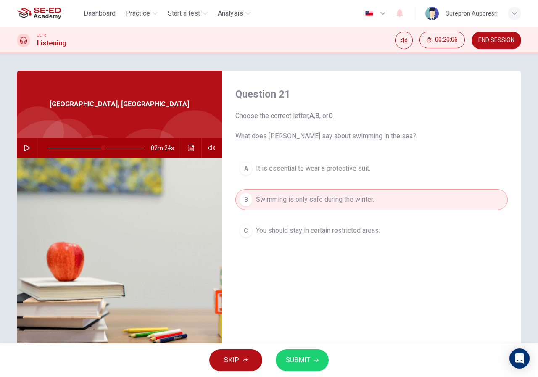
click at [26, 147] on icon "button" at bounding box center [27, 148] width 6 height 7
click at [348, 180] on div "A It is essential to wear a protective suit. B Swimming is only safe during the…" at bounding box center [371, 208] width 272 height 100
click at [348, 173] on span "It is essential to wear a protective suit." at bounding box center [313, 168] width 114 height 10
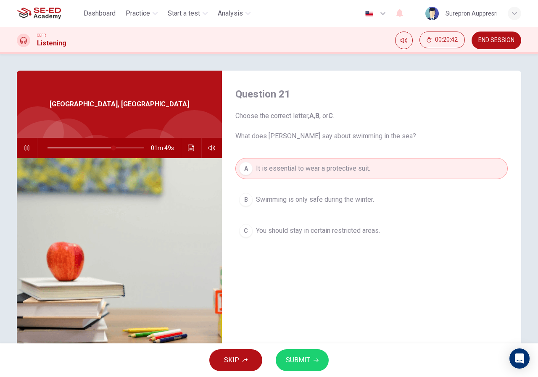
click at [307, 371] on div "SKIP SUBMIT" at bounding box center [269, 360] width 538 height 34
click at [301, 366] on button "SUBMIT" at bounding box center [302, 360] width 53 height 22
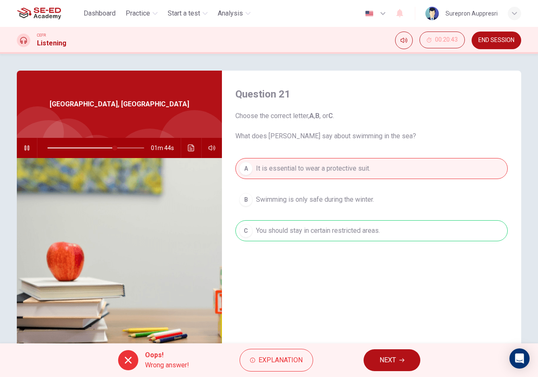
click at [24, 145] on icon "button" at bounding box center [27, 148] width 7 height 7
click at [398, 364] on button "NEXT" at bounding box center [391, 360] width 57 height 22
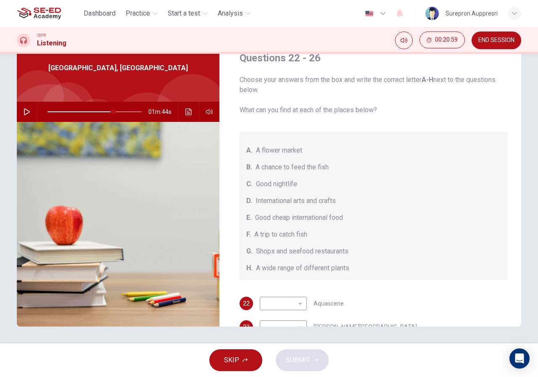
scroll to position [95, 0]
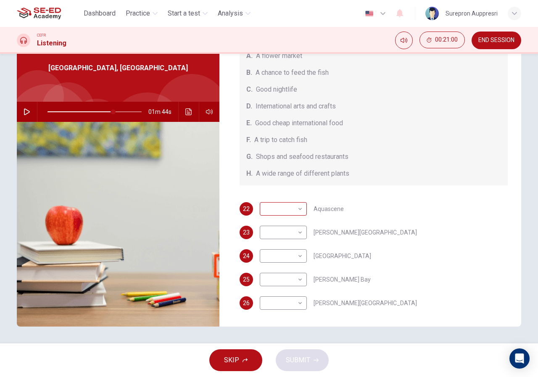
click at [273, 208] on body "This site uses cookies, as explained in our Privacy Policy . If you agree to th…" at bounding box center [269, 188] width 538 height 377
click at [423, 169] on div at bounding box center [269, 188] width 538 height 377
drag, startPoint x: 314, startPoint y: 206, endPoint x: 345, endPoint y: 214, distance: 32.0
click at [335, 211] on span "Aquascene" at bounding box center [328, 209] width 30 height 6
click at [364, 220] on div "22 ​ ​ Aquascene 23 ​ ​ Smith Street Mall 24 ​ ​ Cullen Bay Marina 25 ​ ​ Fanni…" at bounding box center [373, 264] width 268 height 124
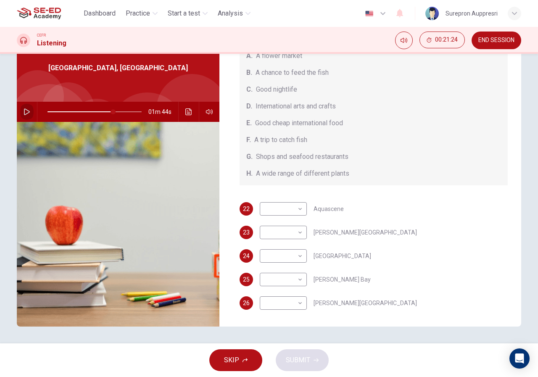
click at [24, 110] on icon "button" at bounding box center [27, 111] width 7 height 7
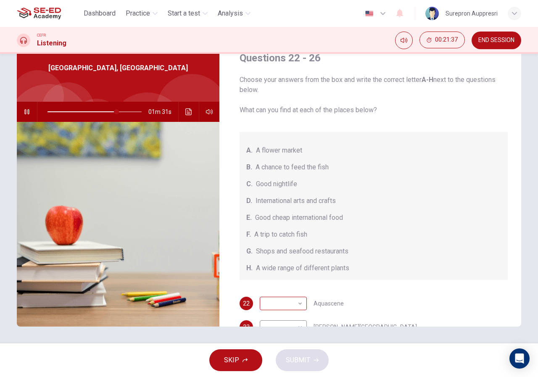
click at [300, 312] on body "This site uses cookies, as explained in our Privacy Policy . If you agree to th…" at bounding box center [269, 188] width 538 height 377
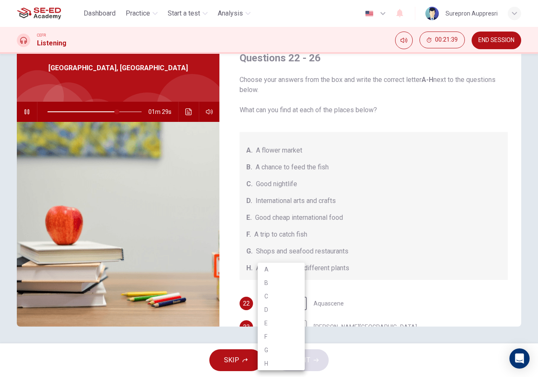
click at [279, 281] on li "B" at bounding box center [281, 282] width 47 height 13
type input "74"
type input "B"
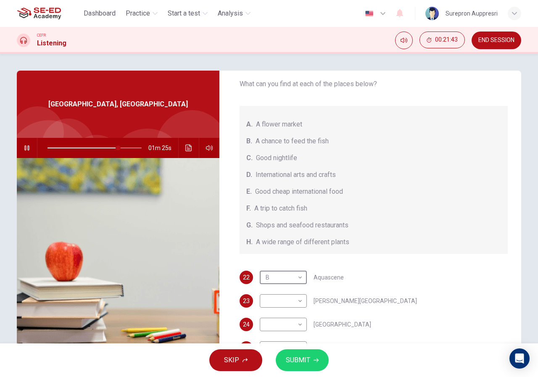
scroll to position [95, 0]
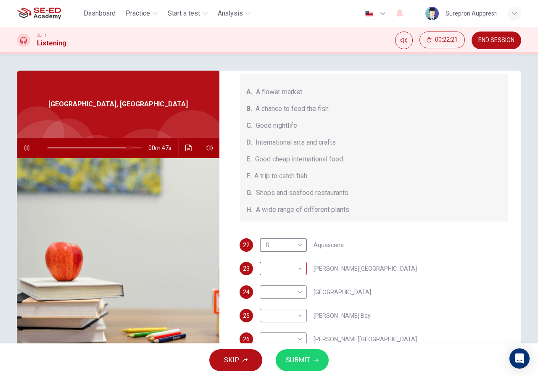
click at [291, 270] on body "This site uses cookies, as explained in our Privacy Policy . If you agree to th…" at bounding box center [269, 188] width 538 height 377
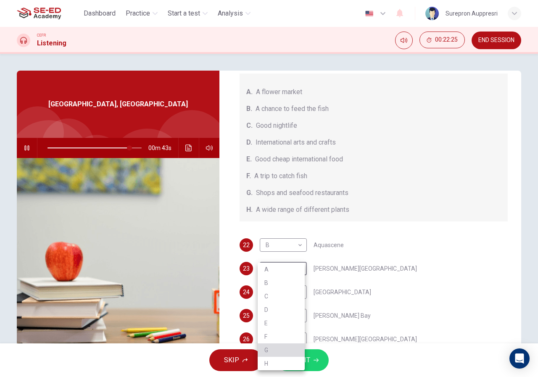
click at [268, 351] on li "G" at bounding box center [281, 349] width 47 height 13
type input "87"
type input "G"
click at [293, 296] on body "This site uses cookies, as explained in our Privacy Policy . If you agree to th…" at bounding box center [269, 188] width 538 height 377
click at [282, 271] on li "A" at bounding box center [281, 269] width 47 height 13
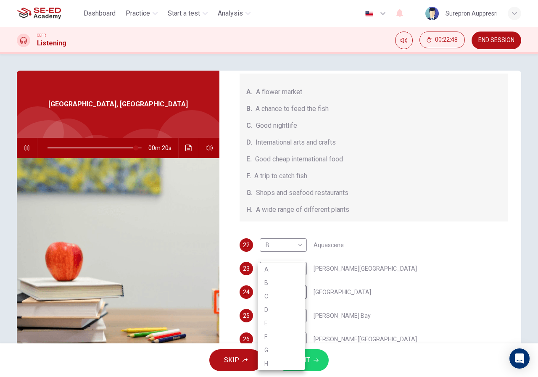
type input "94"
type input "A"
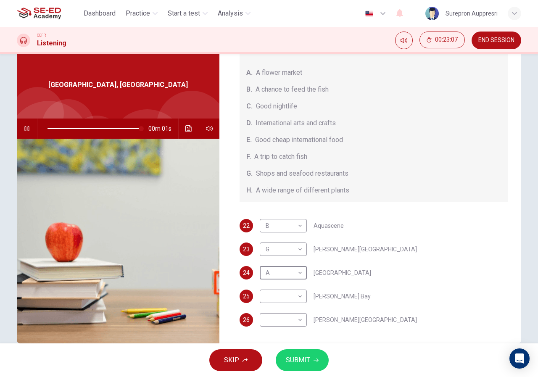
scroll to position [36, 0]
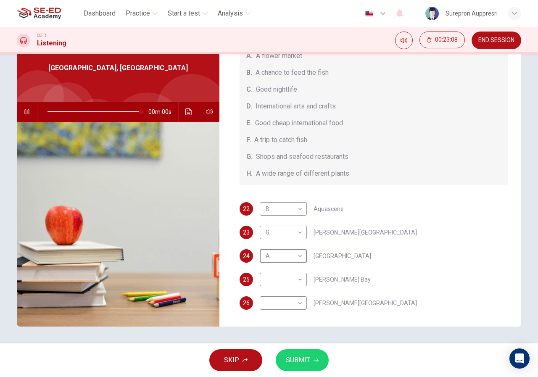
type input "0"
drag, startPoint x: 347, startPoint y: 153, endPoint x: 275, endPoint y: 152, distance: 72.3
click at [275, 152] on span "Shops and seafood restaurants" at bounding box center [302, 157] width 92 height 10
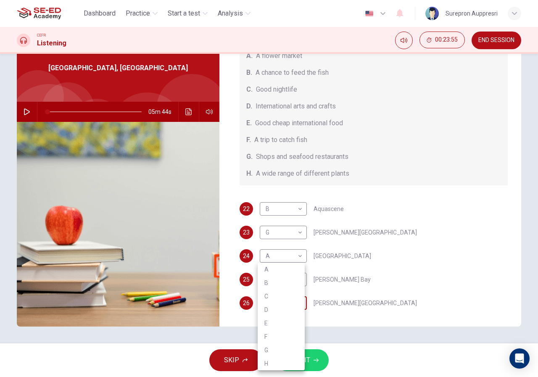
click at [292, 300] on body "This site uses cookies, as explained in our Privacy Policy . If you agree to th…" at bounding box center [269, 188] width 538 height 377
click at [282, 309] on li "D" at bounding box center [281, 309] width 47 height 13
type input "D"
click at [297, 281] on body "This site uses cookies, as explained in our Privacy Policy . If you agree to th…" at bounding box center [269, 188] width 538 height 377
click at [271, 322] on li "E" at bounding box center [281, 322] width 47 height 13
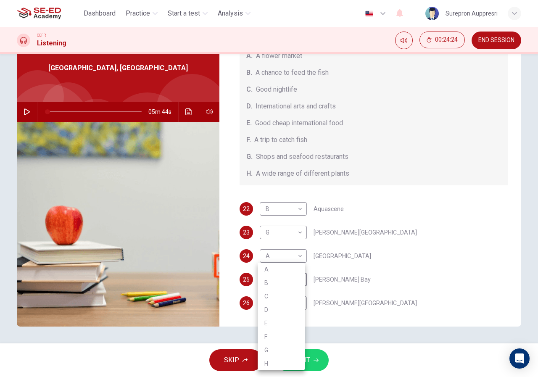
type input "E"
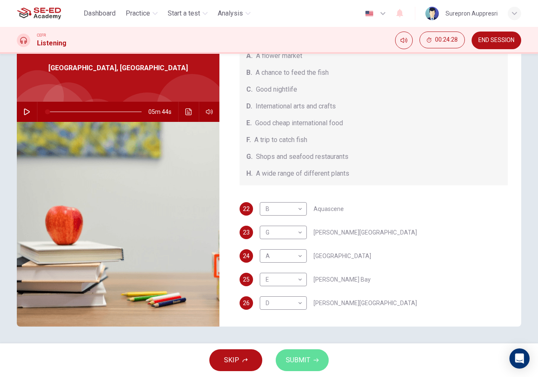
click at [291, 355] on span "SUBMIT" at bounding box center [298, 360] width 24 height 12
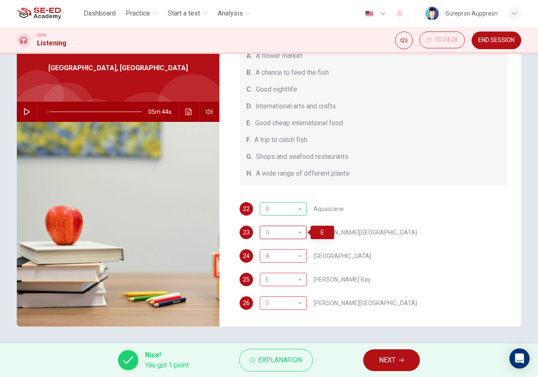
click at [285, 238] on div "G" at bounding box center [282, 233] width 44 height 24
click at [381, 361] on span "NEXT" at bounding box center [387, 360] width 16 height 12
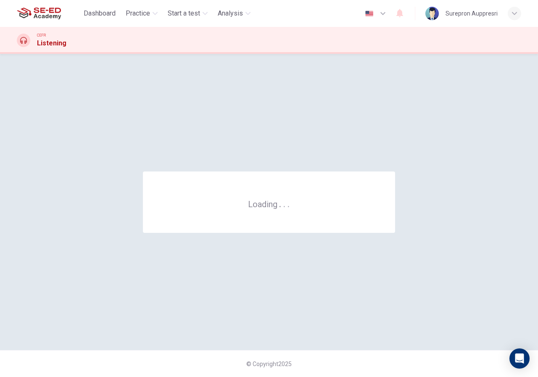
scroll to position [0, 0]
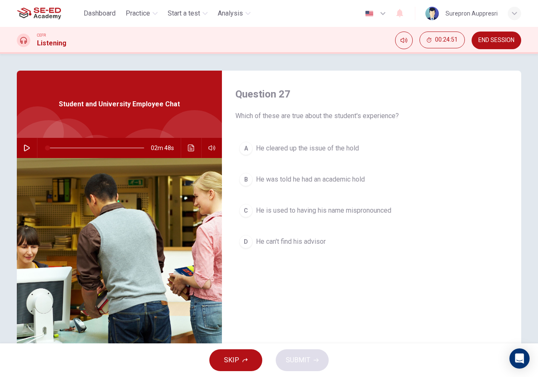
click at [20, 146] on button "button" at bounding box center [26, 148] width 13 height 20
click at [261, 207] on span "He is used to having his name mispronounced" at bounding box center [323, 210] width 135 height 10
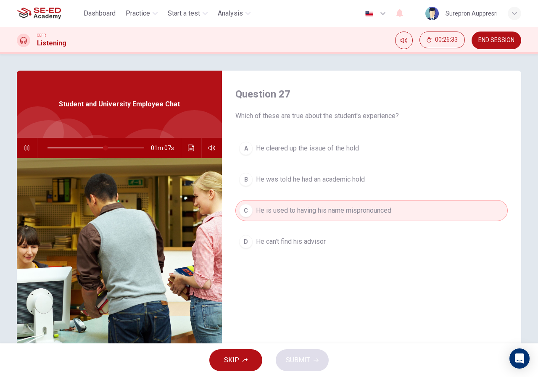
click at [21, 149] on button "button" at bounding box center [26, 148] width 13 height 20
click at [28, 146] on button "button" at bounding box center [26, 148] width 13 height 20
click at [26, 145] on icon "button" at bounding box center [27, 148] width 7 height 7
click at [60, 147] on span at bounding box center [84, 147] width 74 height 1
click at [24, 145] on icon "button" at bounding box center [27, 148] width 6 height 7
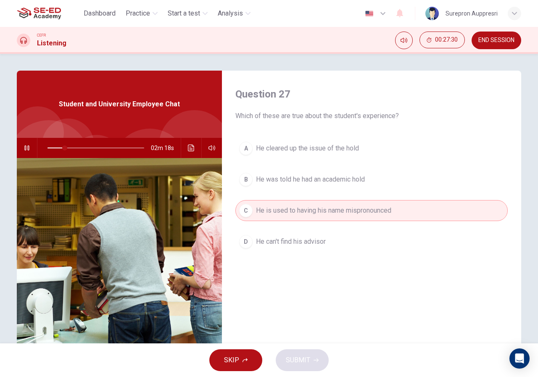
click at [27, 149] on icon "button" at bounding box center [26, 147] width 5 height 5
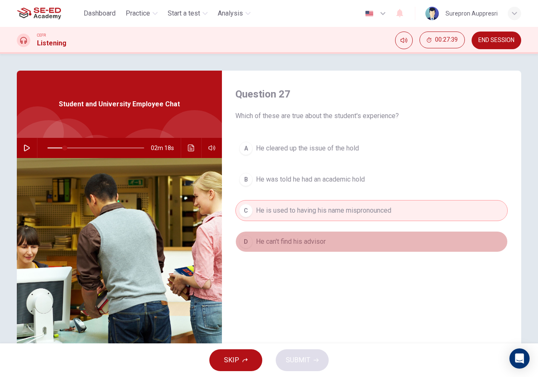
click at [289, 241] on span "He can't find his advisor" at bounding box center [291, 242] width 70 height 10
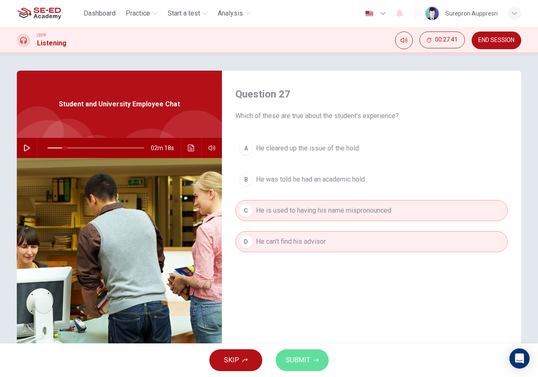
click at [309, 352] on button "SUBMIT" at bounding box center [302, 360] width 53 height 22
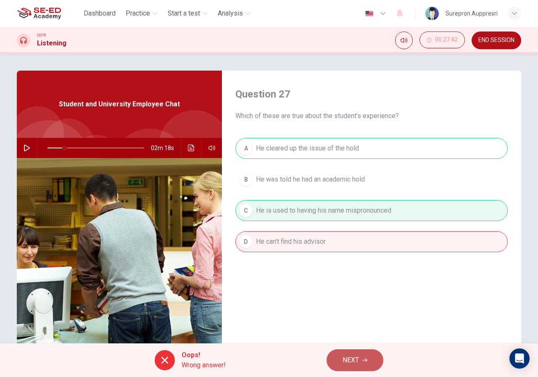
click at [361, 357] on button "NEXT" at bounding box center [354, 360] width 57 height 22
type input "18"
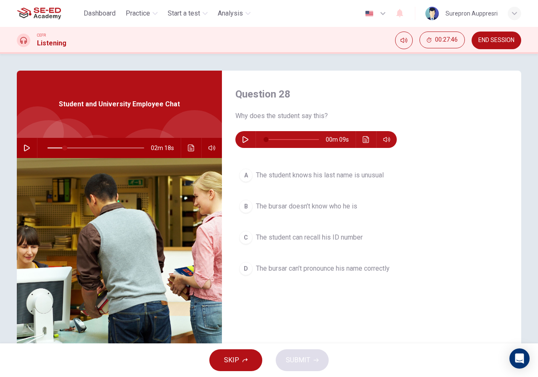
click at [244, 138] on icon "button" at bounding box center [245, 139] width 6 height 7
type input "0"
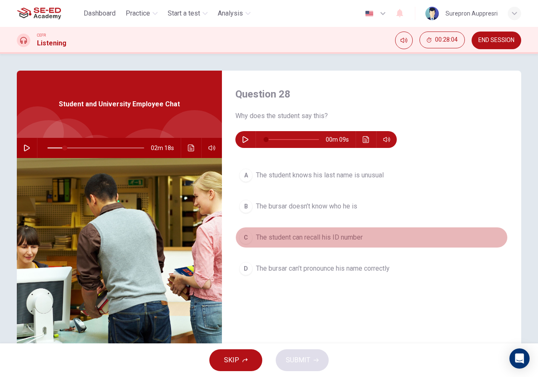
click at [345, 235] on span "The student can recall his ID number" at bounding box center [309, 237] width 107 height 10
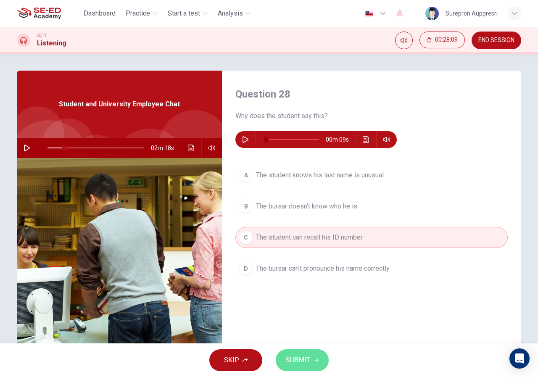
click at [297, 360] on span "SUBMIT" at bounding box center [298, 360] width 24 height 12
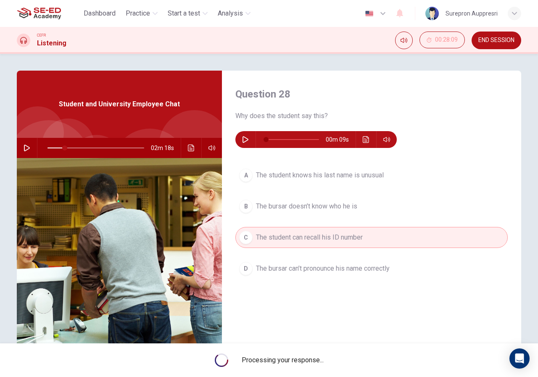
type input "18"
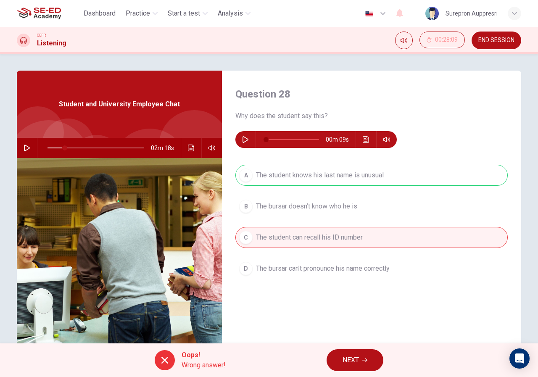
click at [243, 139] on icon "button" at bounding box center [245, 139] width 7 height 7
click at [243, 138] on icon "button" at bounding box center [245, 139] width 7 height 7
click at [242, 140] on icon "button" at bounding box center [245, 139] width 7 height 7
click at [239, 141] on button "button" at bounding box center [245, 139] width 13 height 17
drag, startPoint x: 225, startPoint y: 134, endPoint x: 239, endPoint y: 144, distance: 16.9
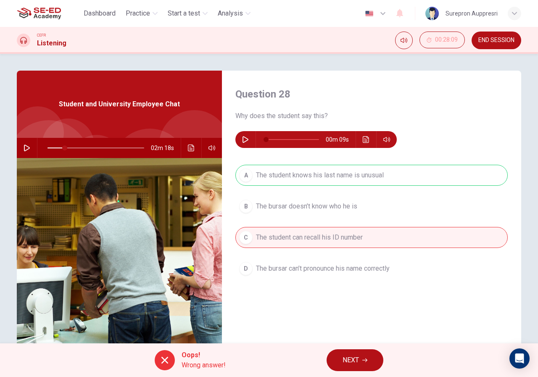
click at [237, 143] on div "Question 28 Why does the student say this? 00m 09s A The student knows his last…" at bounding box center [371, 217] width 299 height 292
click at [244, 147] on div "Question 28 Why does the student say this? 00m 09s A The student knows his last…" at bounding box center [371, 217] width 299 height 292
click at [242, 145] on button "button" at bounding box center [245, 139] width 13 height 17
click at [246, 139] on icon "button" at bounding box center [245, 139] width 7 height 7
type input "0"
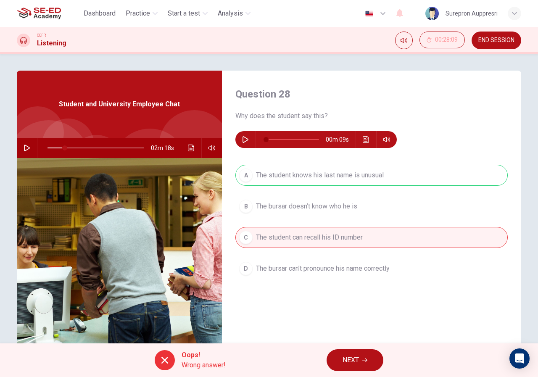
click at [377, 360] on button "NEXT" at bounding box center [354, 360] width 57 height 22
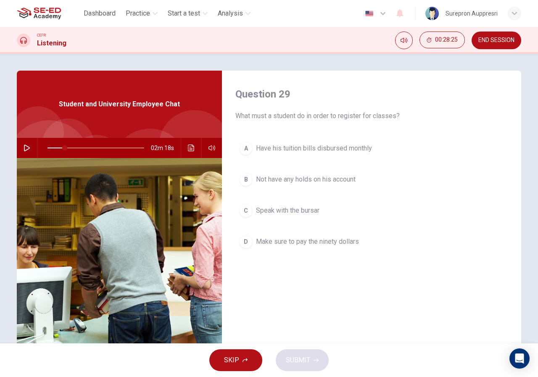
click at [352, 249] on button "D Make sure to pay the ninety dollars" at bounding box center [371, 241] width 272 height 21
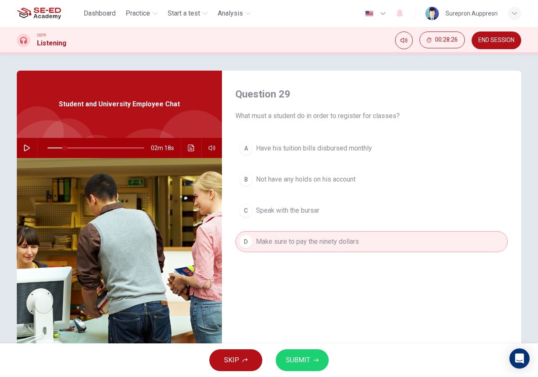
click at [314, 375] on div "SKIP SUBMIT" at bounding box center [269, 360] width 538 height 34
click at [306, 363] on span "SUBMIT" at bounding box center [298, 360] width 24 height 12
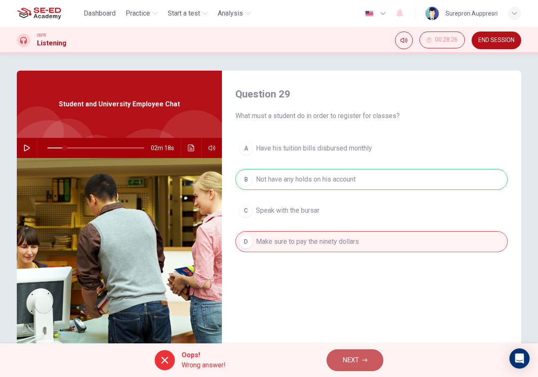
click at [371, 349] on button "NEXT" at bounding box center [354, 360] width 57 height 22
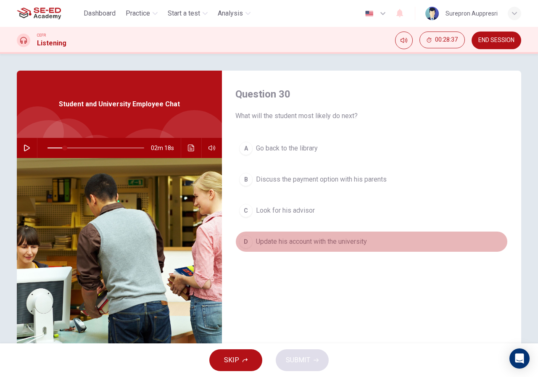
click at [359, 242] on span "Update his account with the university" at bounding box center [311, 242] width 111 height 10
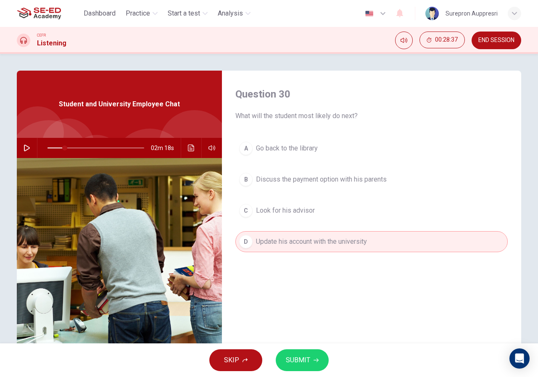
click at [312, 363] on button "SUBMIT" at bounding box center [302, 360] width 53 height 22
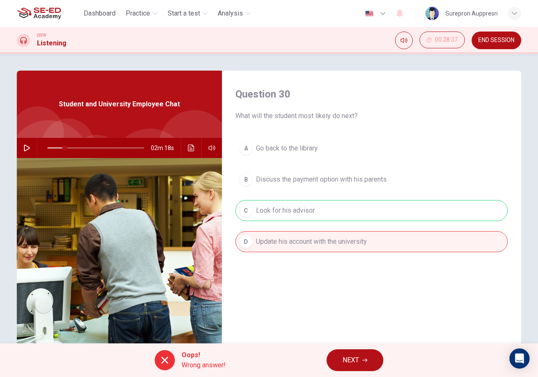
click at [352, 364] on span "NEXT" at bounding box center [350, 360] width 16 height 12
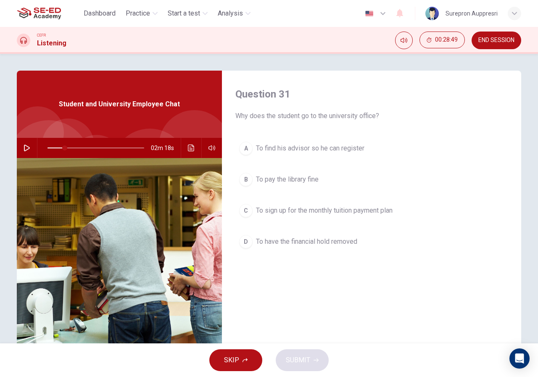
click at [312, 172] on button "B To pay the library fine" at bounding box center [371, 179] width 272 height 21
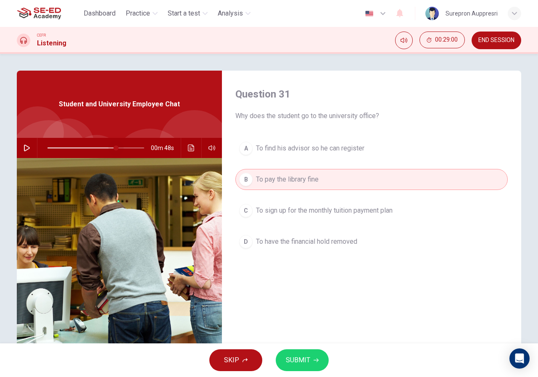
click at [114, 150] on span at bounding box center [95, 148] width 97 height 12
click at [20, 147] on button "button" at bounding box center [26, 148] width 13 height 20
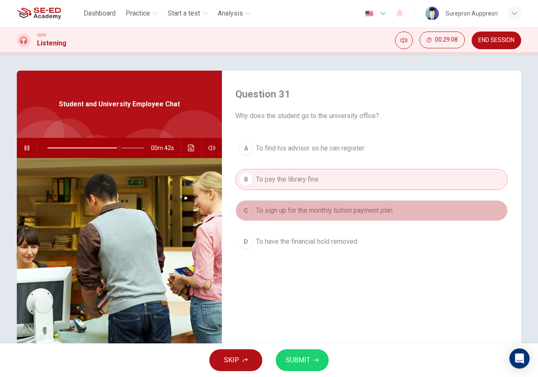
click at [424, 203] on button "C To sign up for the monthly tuition payment plan" at bounding box center [371, 210] width 272 height 21
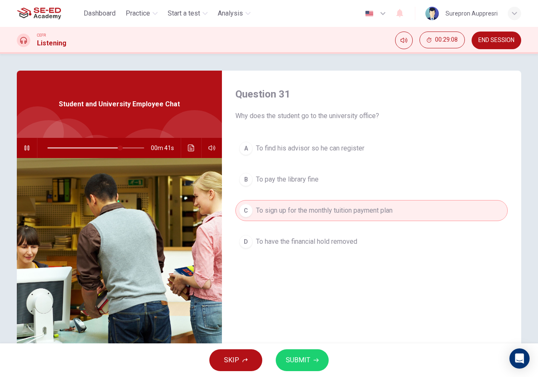
click at [309, 360] on span "SUBMIT" at bounding box center [298, 360] width 24 height 12
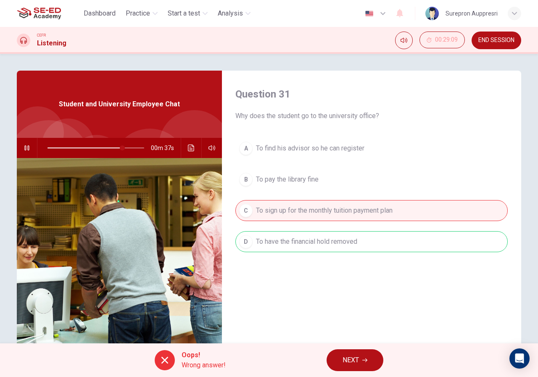
type input "78"
click at [366, 352] on button "NEXT" at bounding box center [354, 360] width 57 height 22
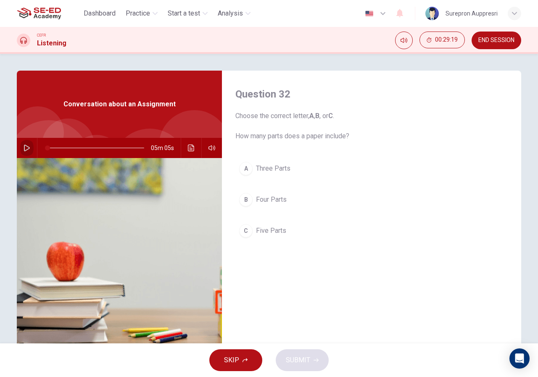
click at [25, 151] on icon "button" at bounding box center [27, 148] width 7 height 7
click at [279, 173] on span "Three Parts" at bounding box center [273, 168] width 34 height 10
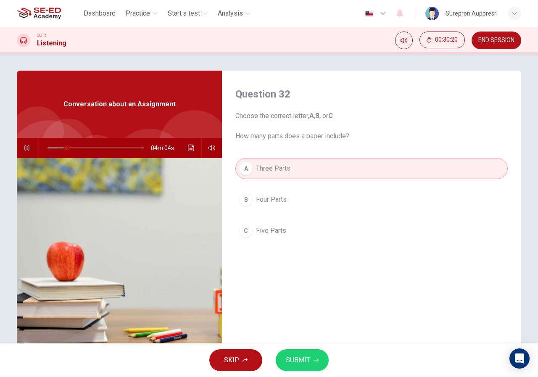
click at [26, 145] on icon "button" at bounding box center [27, 148] width 7 height 7
click at [313, 363] on button "SUBMIT" at bounding box center [302, 360] width 53 height 22
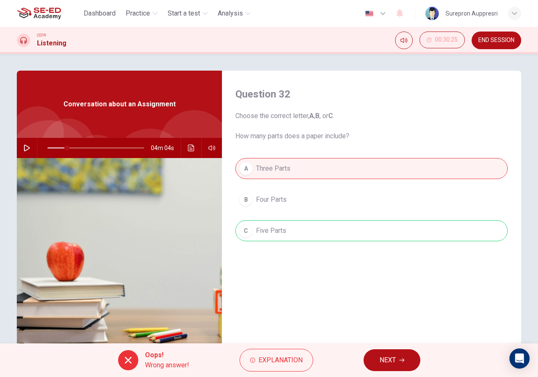
click at [26, 149] on icon "button" at bounding box center [27, 148] width 6 height 7
click at [402, 358] on icon "button" at bounding box center [401, 359] width 5 height 5
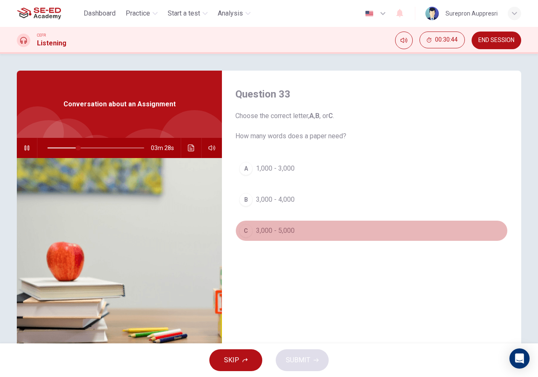
click at [349, 226] on button "C 3,000 - 5,000" at bounding box center [371, 230] width 272 height 21
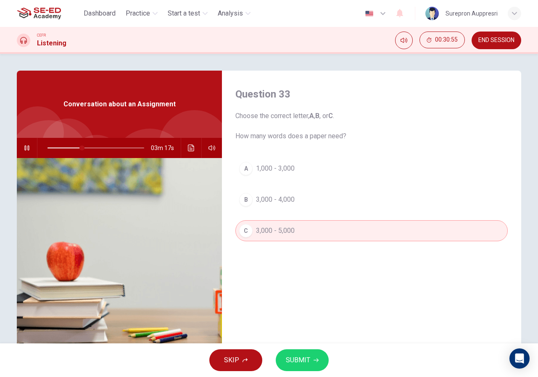
click at [312, 363] on button "SUBMIT" at bounding box center [302, 360] width 53 height 22
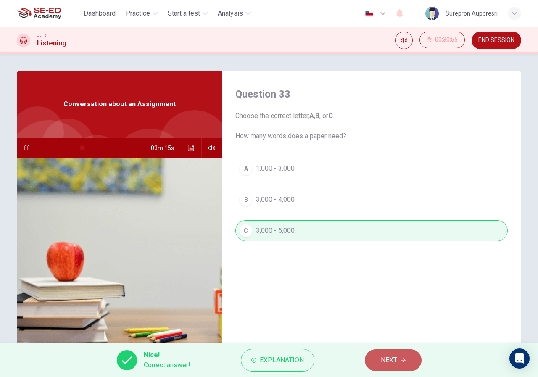
click at [379, 357] on button "NEXT" at bounding box center [393, 360] width 57 height 22
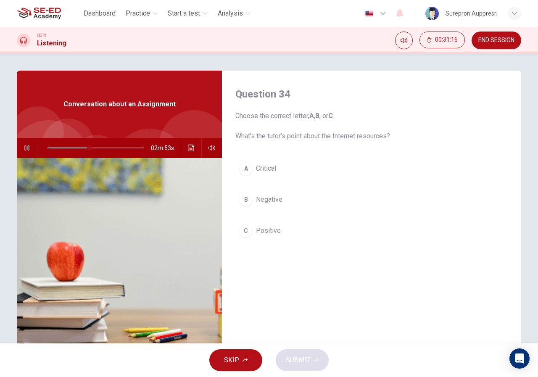
click at [24, 151] on button "button" at bounding box center [26, 148] width 13 height 20
click at [24, 148] on icon "button" at bounding box center [27, 148] width 7 height 7
click at [284, 206] on button "B Negative" at bounding box center [371, 199] width 272 height 21
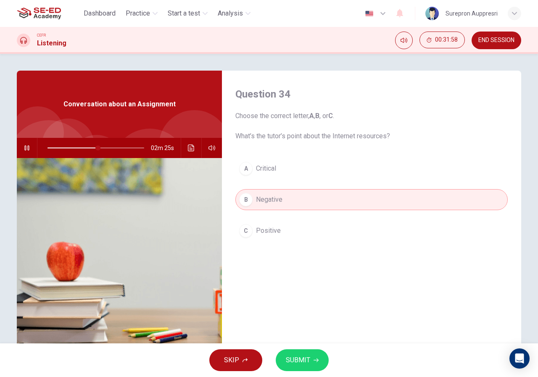
click at [298, 163] on button "A Critical" at bounding box center [371, 168] width 272 height 21
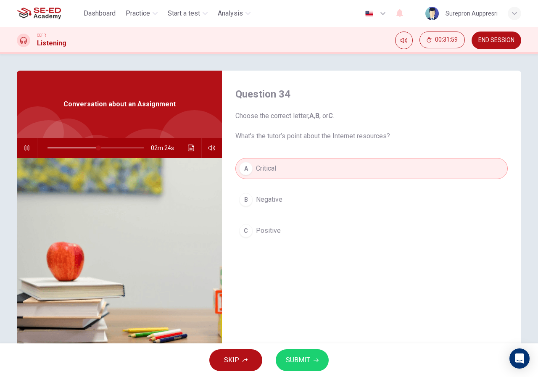
click at [318, 357] on button "SUBMIT" at bounding box center [302, 360] width 53 height 22
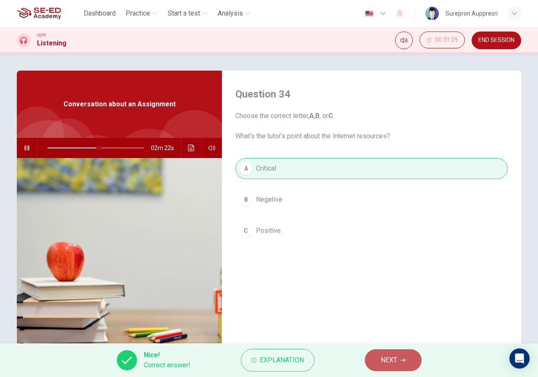
click at [405, 363] on button "NEXT" at bounding box center [393, 360] width 57 height 22
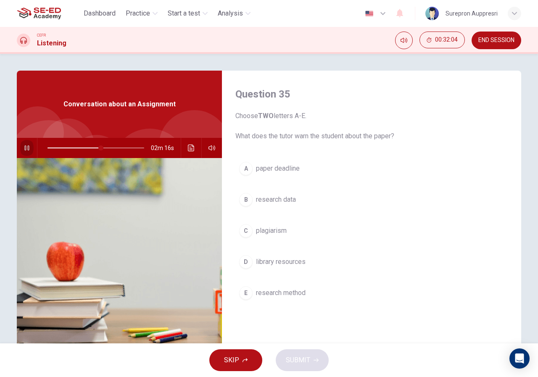
click at [22, 153] on button "button" at bounding box center [26, 148] width 13 height 20
click at [22, 152] on button "button" at bounding box center [26, 148] width 13 height 20
click at [315, 204] on button "B research data" at bounding box center [371, 199] width 272 height 21
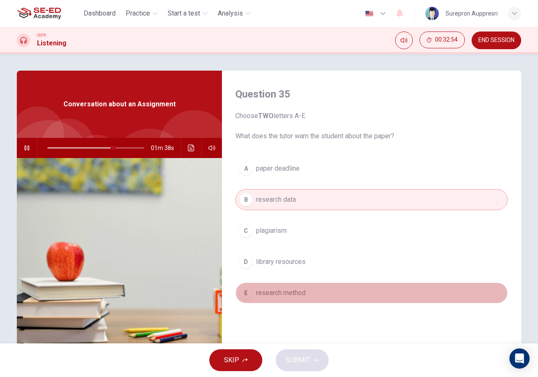
click at [320, 289] on button "E research method" at bounding box center [371, 292] width 272 height 21
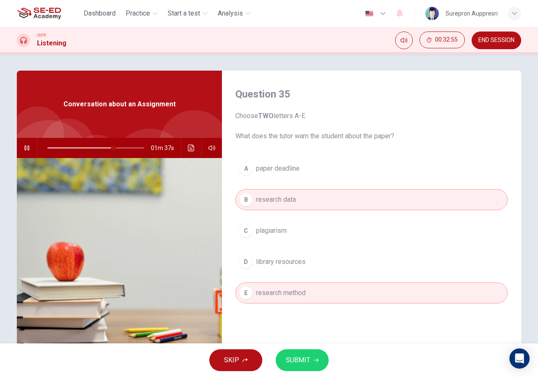
click at [310, 206] on button "B research data" at bounding box center [371, 199] width 272 height 21
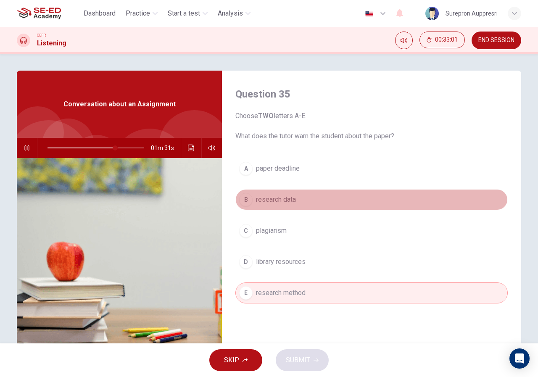
click at [322, 201] on button "B research data" at bounding box center [371, 199] width 272 height 21
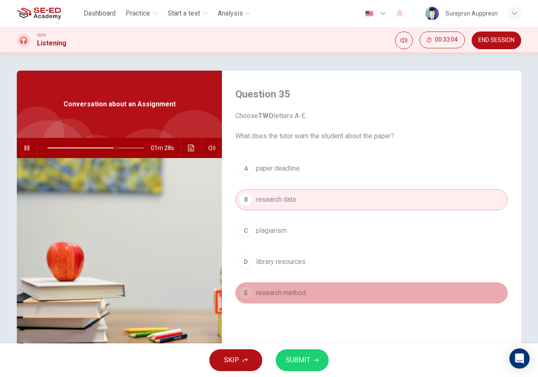
click at [292, 294] on span "research method" at bounding box center [281, 293] width 50 height 10
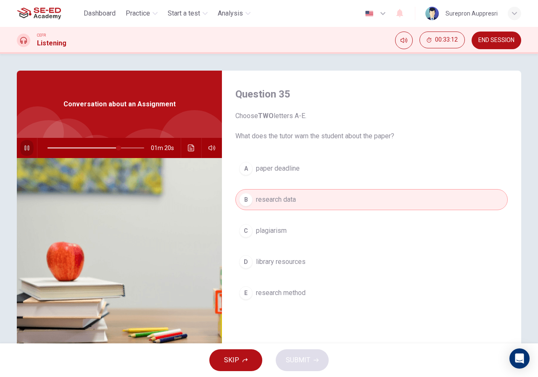
click at [28, 147] on icon "button" at bounding box center [27, 148] width 7 height 7
click at [269, 237] on button "C plagiarism" at bounding box center [371, 230] width 272 height 21
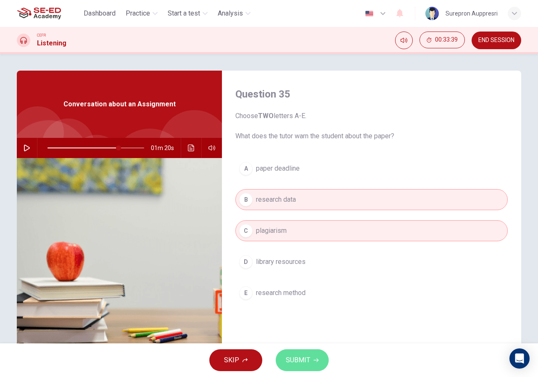
click at [317, 359] on icon "button" at bounding box center [315, 360] width 5 height 4
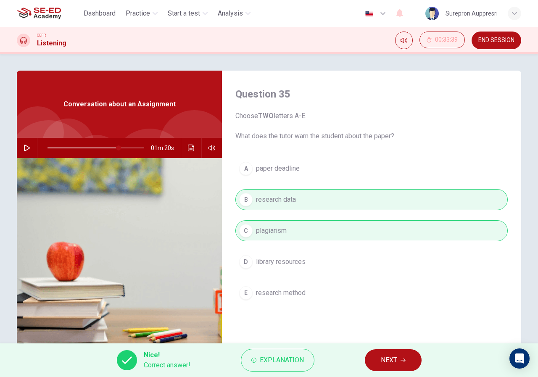
click at [412, 352] on button "NEXT" at bounding box center [393, 360] width 57 height 22
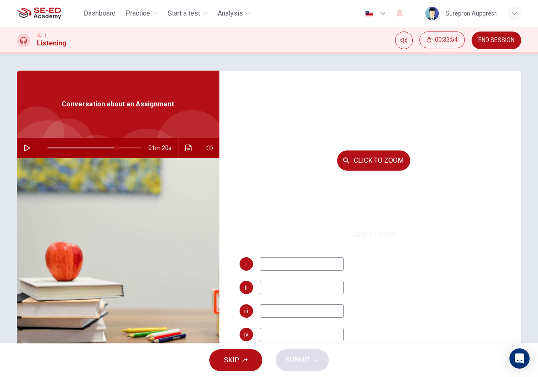
scroll to position [97, 0]
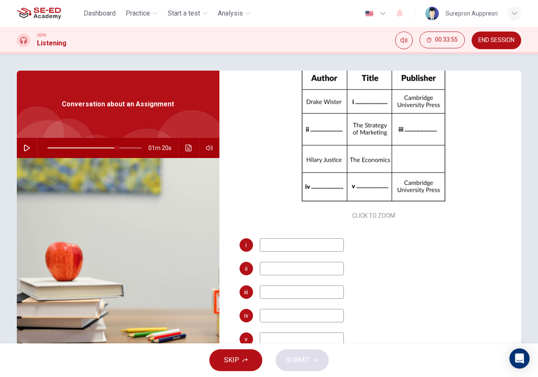
click at [324, 244] on input at bounding box center [302, 244] width 84 height 13
click at [418, 268] on div "ii" at bounding box center [373, 268] width 268 height 13
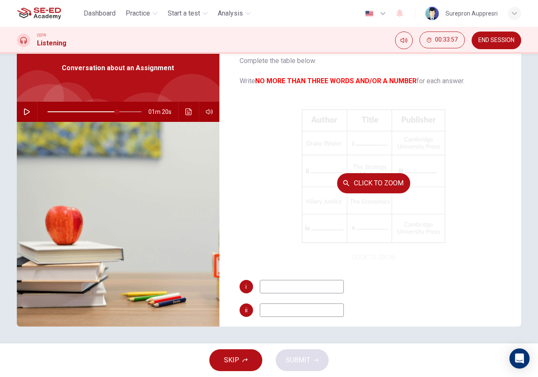
scroll to position [0, 0]
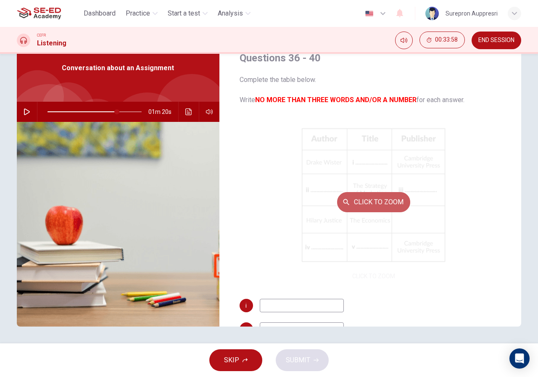
click at [381, 199] on button "Click to Zoom" at bounding box center [373, 202] width 73 height 20
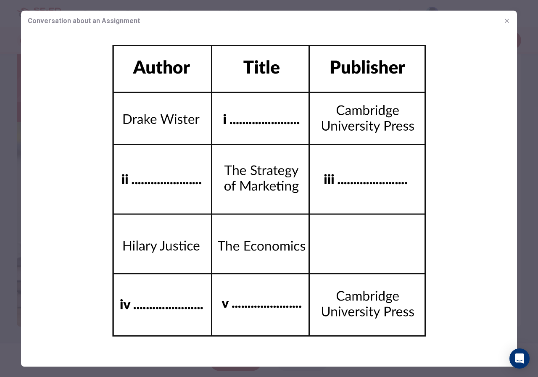
click at [506, 24] on icon "button" at bounding box center [506, 20] width 7 height 7
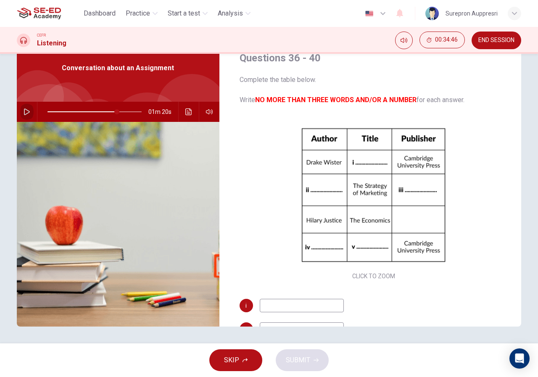
click at [24, 113] on icon "button" at bounding box center [27, 111] width 6 height 7
click at [28, 110] on icon "button" at bounding box center [27, 111] width 7 height 7
click at [306, 309] on input at bounding box center [302, 305] width 84 height 13
click at [116, 113] on span at bounding box center [118, 111] width 5 height 5
click at [29, 112] on button "button" at bounding box center [26, 112] width 13 height 20
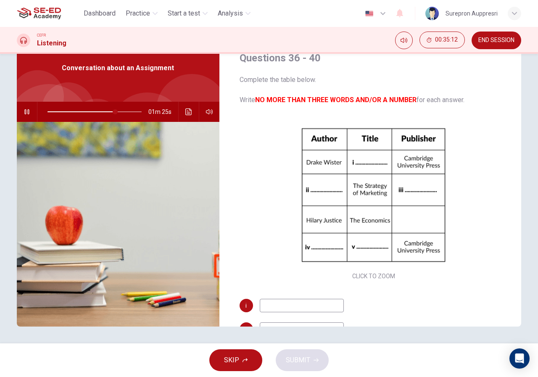
click at [310, 304] on input at bounding box center [302, 305] width 84 height 13
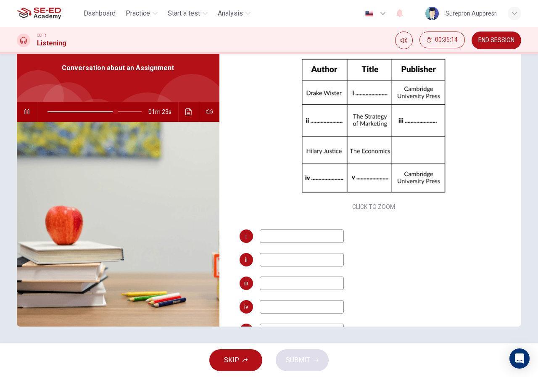
scroll to position [84, 0]
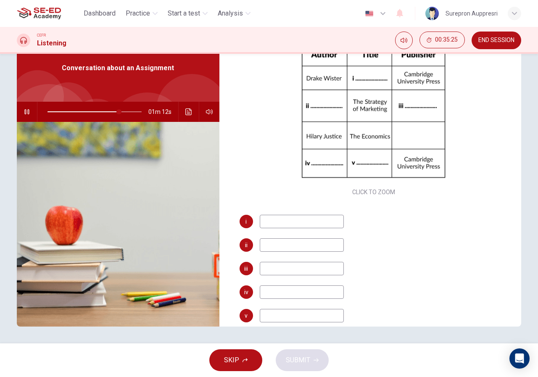
click at [17, 111] on div "01m 12s" at bounding box center [118, 112] width 202 height 20
click at [28, 114] on button "button" at bounding box center [26, 112] width 13 height 20
type input "77"
click at [286, 218] on input at bounding box center [302, 221] width 84 height 13
type input "g"
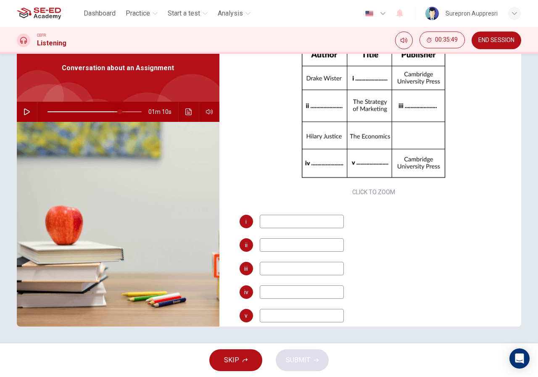
click at [117, 111] on span at bounding box center [119, 111] width 5 height 5
click at [18, 111] on div "01m 19s" at bounding box center [118, 112] width 202 height 20
click at [24, 111] on icon "button" at bounding box center [27, 111] width 7 height 7
click at [24, 112] on icon "button" at bounding box center [27, 111] width 7 height 7
type input "76"
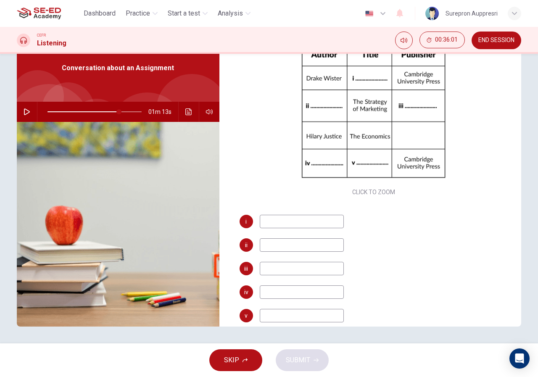
click at [295, 224] on input at bounding box center [302, 221] width 84 height 13
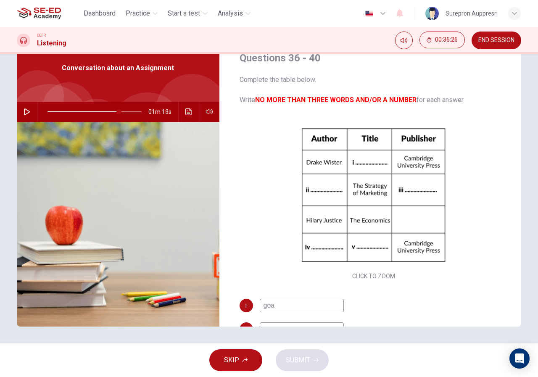
type input "goal"
type input "76"
type input "goal"
click at [116, 113] on span at bounding box center [118, 111] width 5 height 5
click at [27, 110] on icon "button" at bounding box center [27, 111] width 7 height 7
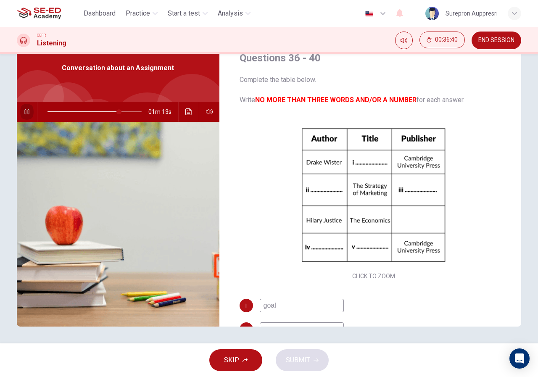
click at [26, 110] on icon "button" at bounding box center [26, 111] width 5 height 5
type input "76"
click at [281, 304] on input "goal" at bounding box center [302, 305] width 84 height 13
type input "goal"
type input "76"
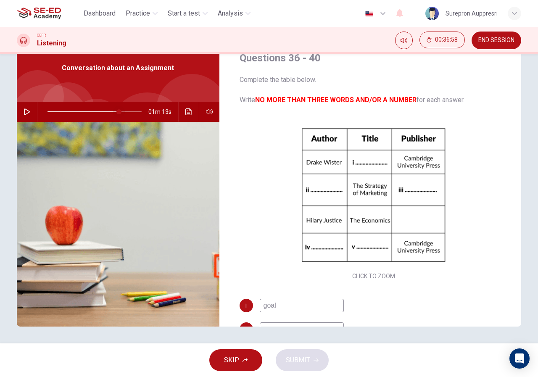
type input "goal"
click at [114, 114] on span at bounding box center [115, 111] width 5 height 5
click at [24, 112] on icon "button" at bounding box center [27, 111] width 7 height 7
click at [24, 105] on button "button" at bounding box center [26, 112] width 13 height 20
type input "76"
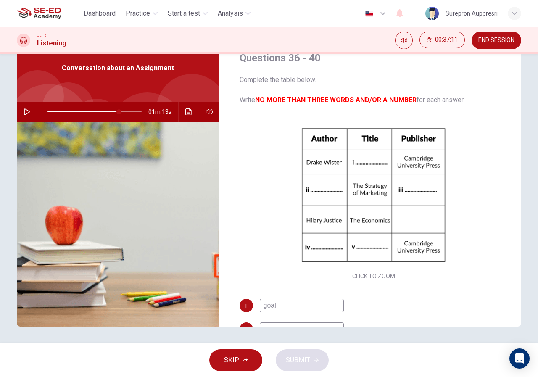
click at [284, 305] on input "goal" at bounding box center [302, 305] width 84 height 13
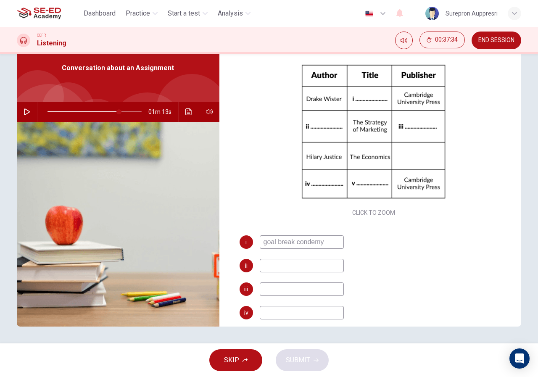
scroll to position [97, 0]
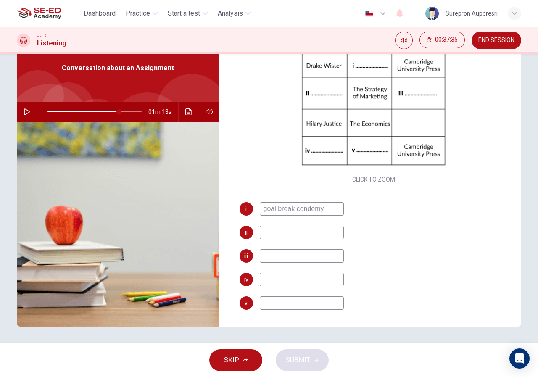
click at [377, 226] on div "ii" at bounding box center [373, 232] width 268 height 13
click at [305, 208] on input "goal break condemy" at bounding box center [302, 208] width 84 height 13
click at [308, 209] on input "goal break codemy" at bounding box center [302, 208] width 84 height 13
type input "goal break conomy"
type input "76"
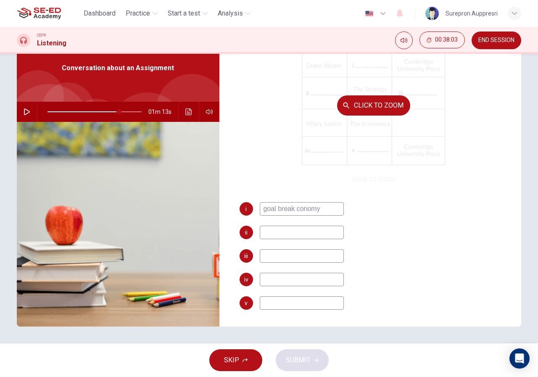
type input "goal break conomy"
click at [268, 160] on div "Click to Zoom" at bounding box center [373, 105] width 268 height 160
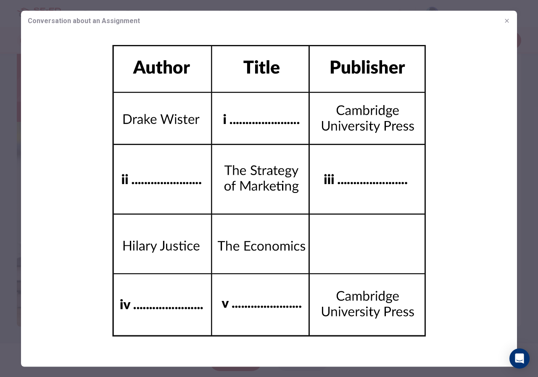
click at [537, 165] on div at bounding box center [269, 188] width 538 height 377
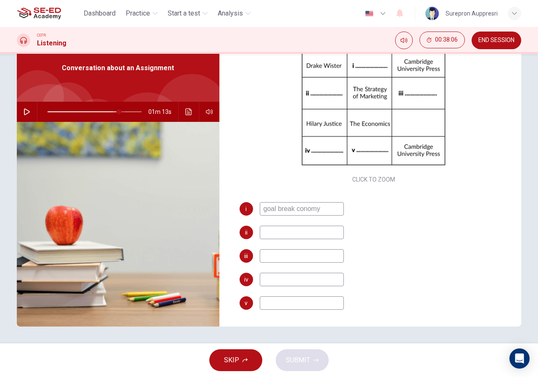
click at [116, 113] on span at bounding box center [118, 111] width 5 height 5
click at [24, 114] on icon "button" at bounding box center [27, 111] width 6 height 7
click at [296, 230] on input at bounding box center [302, 232] width 84 height 13
click at [21, 108] on button "button" at bounding box center [26, 112] width 13 height 20
type input "79"
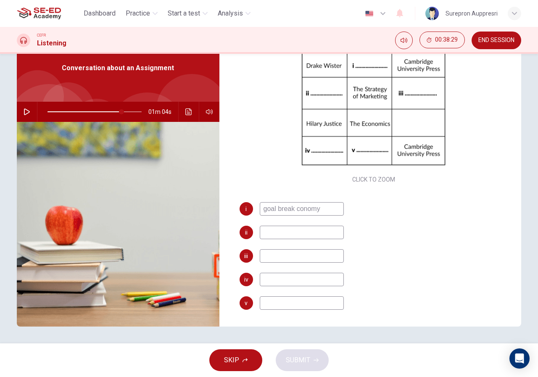
click at [282, 228] on input at bounding box center [302, 232] width 84 height 13
type input "victoria"
type input "79"
type input "victoria"
click at [114, 109] on span at bounding box center [115, 111] width 5 height 5
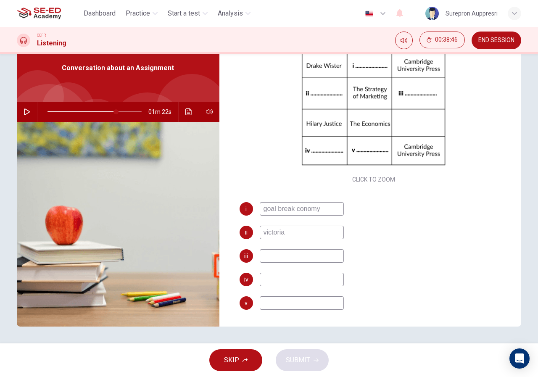
click at [20, 115] on button "button" at bounding box center [26, 112] width 13 height 20
click at [29, 111] on button "button" at bounding box center [26, 112] width 13 height 20
type input "78"
click at [299, 231] on input "victoria" at bounding box center [302, 232] width 84 height 13
type input "victoria smitt"
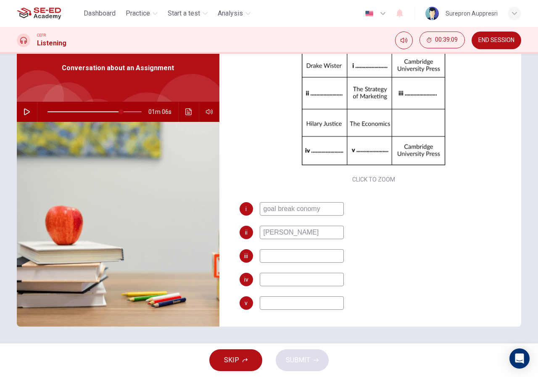
click at [310, 255] on input at bounding box center [302, 255] width 84 height 13
click at [24, 109] on icon "button" at bounding box center [27, 111] width 7 height 7
click at [25, 110] on icon "button" at bounding box center [27, 111] width 7 height 7
type input "81"
click at [276, 259] on input at bounding box center [302, 255] width 84 height 13
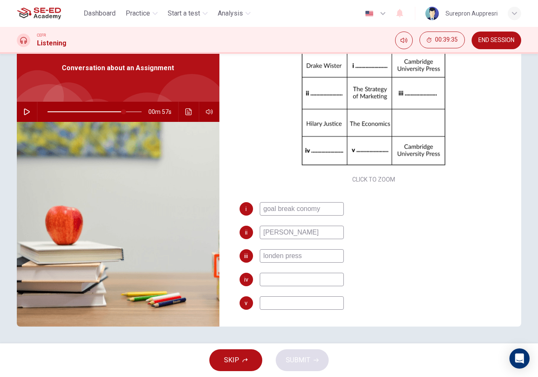
click at [441, 265] on div "i goal break conomy ii victoria smitt iii londen press iv v" at bounding box center [373, 264] width 268 height 124
click at [276, 255] on input "londen press" at bounding box center [302, 255] width 84 height 13
type input "london press"
click at [408, 226] on div "ii victoria smitt" at bounding box center [373, 232] width 268 height 13
type input "79"
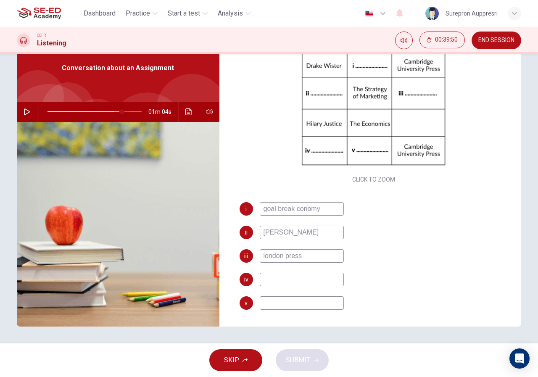
click at [120, 109] on span at bounding box center [121, 111] width 5 height 5
click at [306, 234] on input "victoria smitt" at bounding box center [302, 232] width 84 height 13
type input "victoria smith"
click at [118, 113] on span at bounding box center [119, 111] width 5 height 5
click at [20, 115] on button "button" at bounding box center [26, 112] width 13 height 20
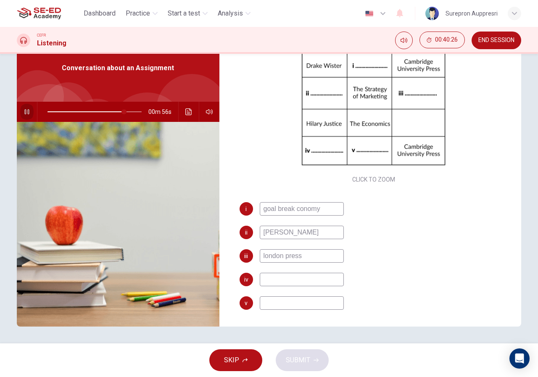
click at [29, 110] on button "button" at bounding box center [26, 112] width 13 height 20
type input "82"
click at [294, 258] on input "london press" at bounding box center [302, 255] width 84 height 13
type input "london pass"
click at [21, 110] on button "button" at bounding box center [26, 112] width 13 height 20
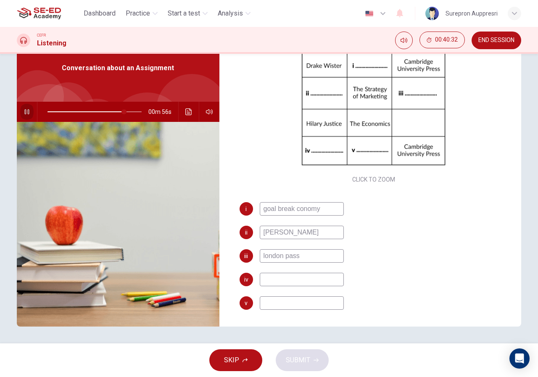
click at [24, 114] on icon "button" at bounding box center [27, 111] width 7 height 7
type input "82"
click at [290, 255] on input "london pass" at bounding box center [302, 255] width 84 height 13
type input "london press"
click at [26, 110] on icon "button" at bounding box center [27, 111] width 7 height 7
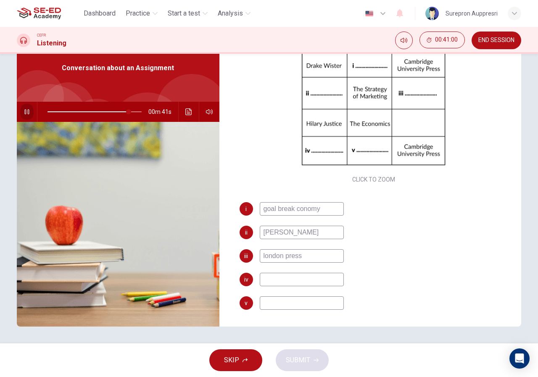
click at [27, 110] on icon "button" at bounding box center [27, 111] width 7 height 7
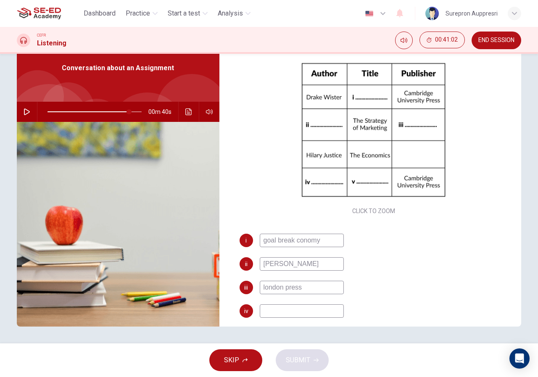
scroll to position [84, 0]
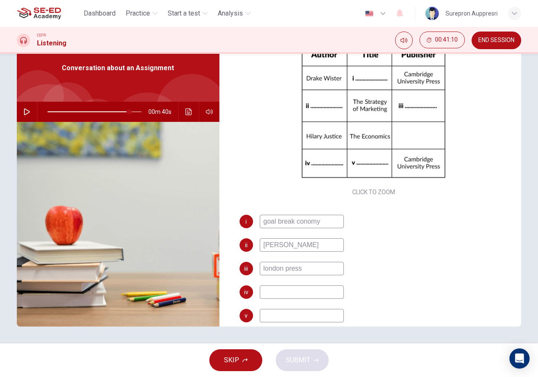
click at [25, 117] on button "button" at bounding box center [26, 112] width 13 height 20
click at [26, 114] on icon "button" at bounding box center [26, 111] width 5 height 5
type input "90"
click at [272, 296] on input at bounding box center [302, 291] width 84 height 13
click at [275, 291] on input "willium" at bounding box center [302, 291] width 84 height 13
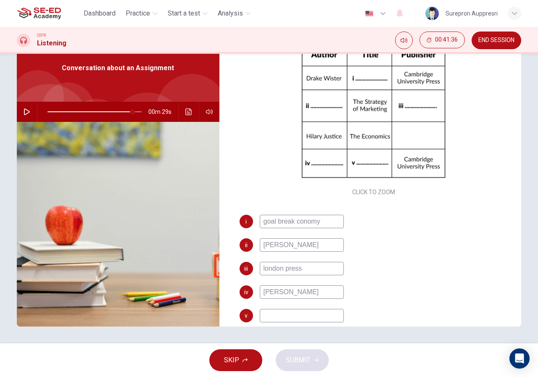
click at [306, 292] on input "william" at bounding box center [302, 291] width 84 height 13
click at [290, 292] on input "william hana" at bounding box center [302, 291] width 84 height 13
type input "william hanna"
click at [410, 293] on div "iv william hanna" at bounding box center [373, 291] width 268 height 13
click at [28, 110] on button "button" at bounding box center [26, 112] width 13 height 20
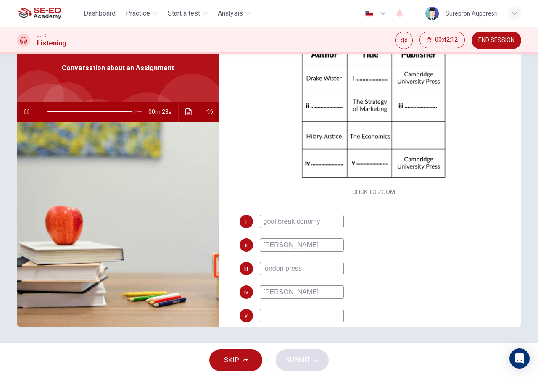
click at [25, 111] on icon "button" at bounding box center [27, 111] width 7 height 7
click at [20, 111] on button "button" at bounding box center [26, 112] width 13 height 20
click at [300, 311] on input at bounding box center [302, 315] width 84 height 13
click at [20, 112] on button "button" at bounding box center [26, 112] width 13 height 20
click at [310, 320] on input at bounding box center [302, 315] width 84 height 13
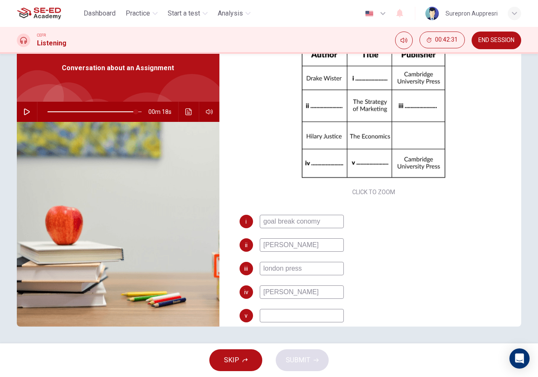
type input "94"
type input "b"
type input "94"
type input "bi"
type input "94"
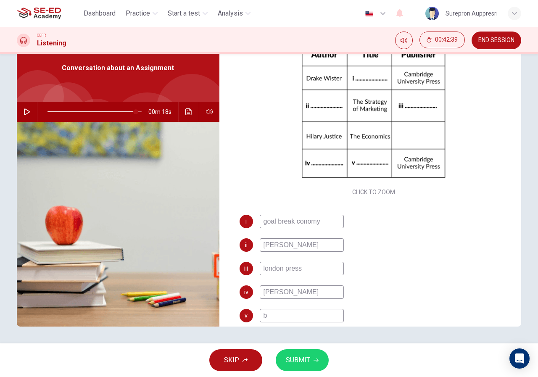
type input "b"
click at [133, 112] on span at bounding box center [135, 111] width 5 height 5
click at [24, 110] on icon "button" at bounding box center [27, 111] width 7 height 7
click at [24, 110] on icon "button" at bounding box center [26, 111] width 5 height 5
click at [292, 309] on input "b" at bounding box center [302, 315] width 84 height 13
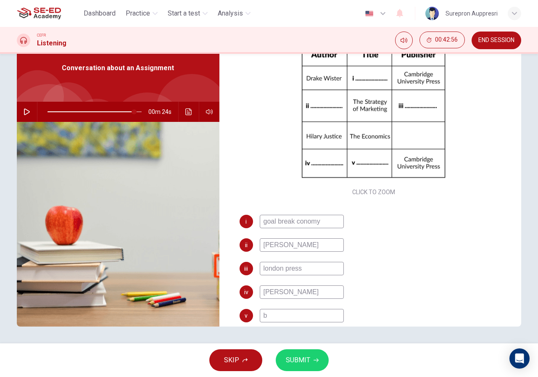
type input "92"
type input "bu"
type input "92"
type input "busi"
type input "92"
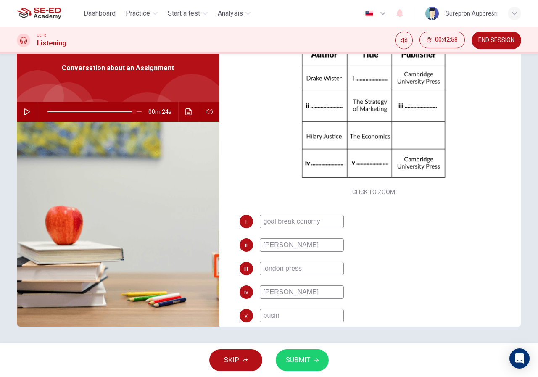
type input "busine"
type input "92"
type input "business"
type input "92"
type input "business"
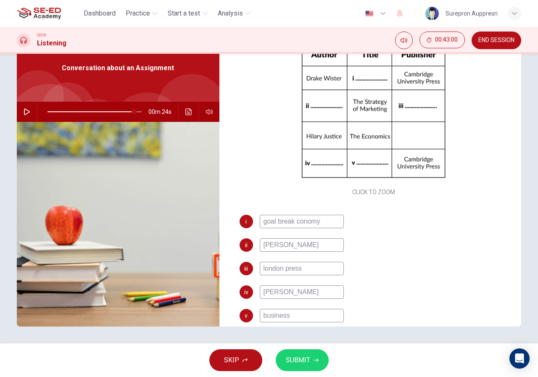
click at [24, 113] on icon "button" at bounding box center [27, 111] width 6 height 7
click at [24, 113] on icon "button" at bounding box center [27, 111] width 7 height 7
type input "94"
click at [305, 316] on input "business" at bounding box center [302, 315] width 84 height 13
type input "business"
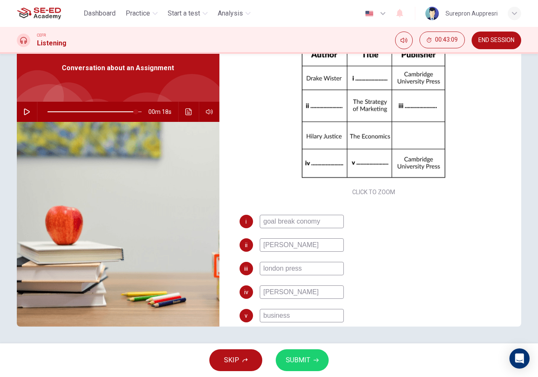
type input "94"
type input "business ma"
type input "94"
type input "business m"
type input "94"
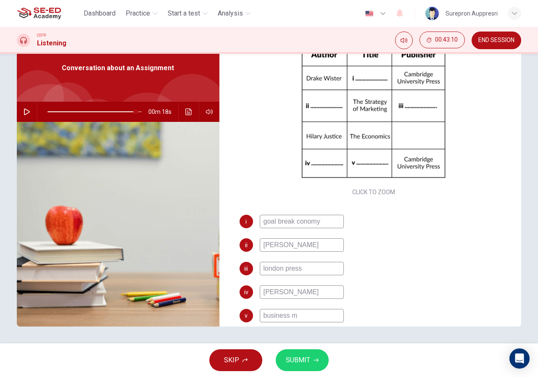
type input "business me"
type input "94"
type input "business m"
type input "94"
type input "business ma"
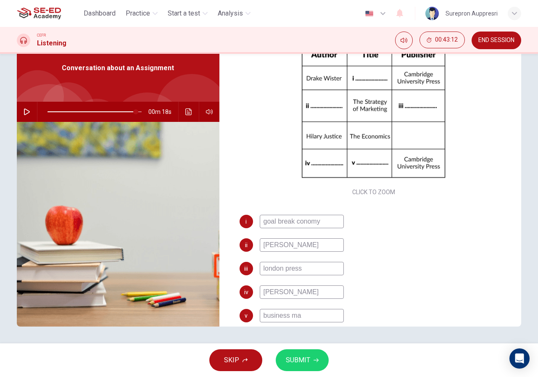
type input "94"
type input "business m"
type input "94"
type input "business me"
type input "94"
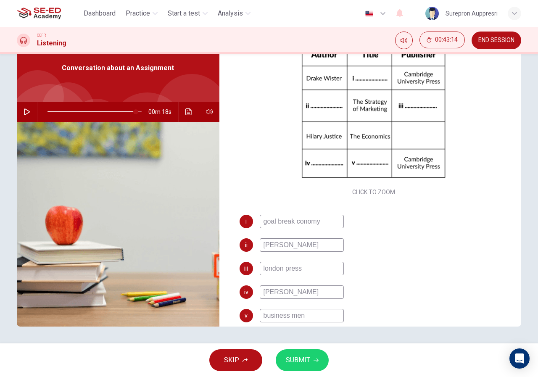
type input "business mens"
type input "94"
type input "business mena"
type input "94"
type input "business menat"
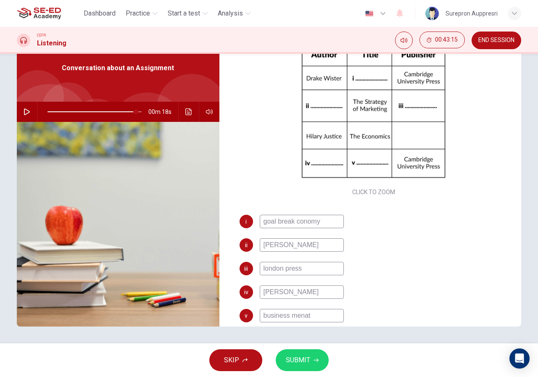
type input "94"
type input "business menate"
type input "94"
type input "business menatem"
type input "94"
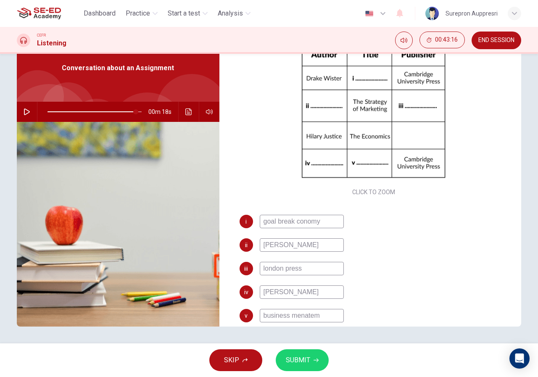
type input "business menatema"
type input "94"
type input "business menatema"
type input "94"
type input "business menatem"
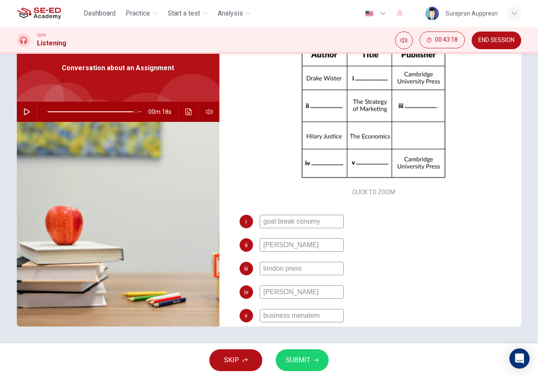
type input "94"
type input "business menatemen"
type input "94"
type input "business menatement"
click at [432, 268] on div "iii london press" at bounding box center [373, 268] width 268 height 13
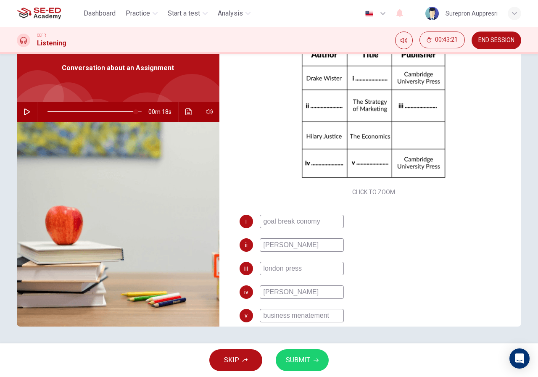
click at [298, 320] on input "business menatement" at bounding box center [302, 315] width 84 height 13
type input "94"
type input "business msnatement"
type input "94"
type input "business manatement"
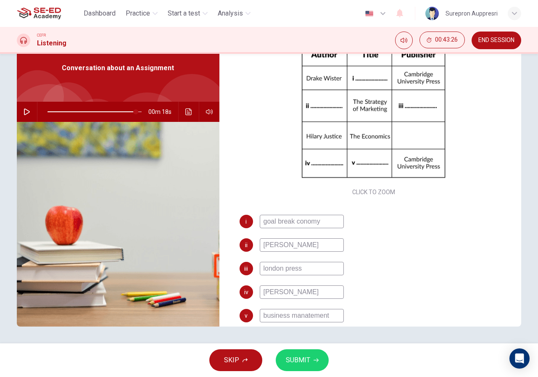
type input "94"
type input "business mnatement"
type input "94"
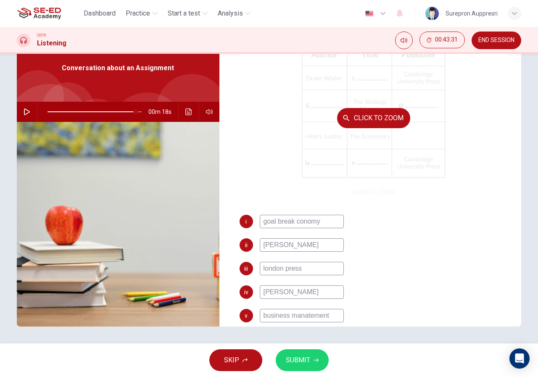
type input "business manatement"
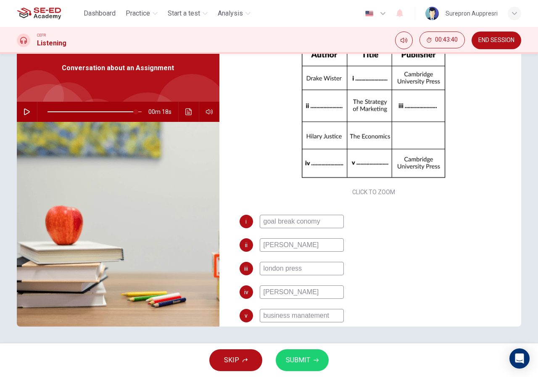
click at [307, 316] on input "business manatement" at bounding box center [302, 315] width 84 height 13
click at [308, 315] on input "business manatement" at bounding box center [302, 315] width 84 height 13
type input "94"
type input "business manaement"
type input "94"
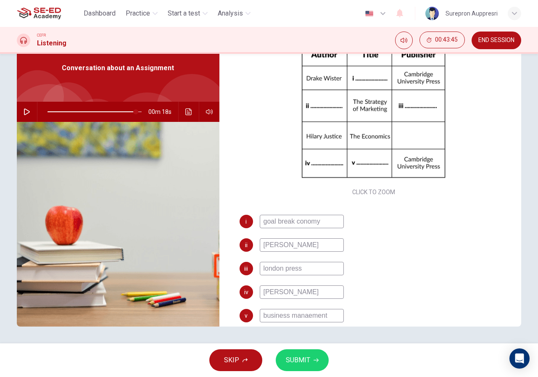
type input "business manement"
type input "94"
type input "business manement"
type input "94"
type input "business mangement"
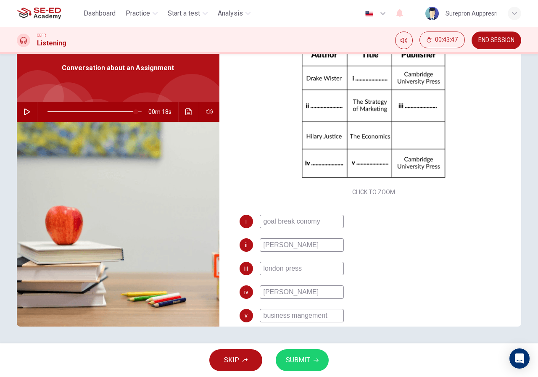
type input "94"
click at [303, 314] on input "business mangement" at bounding box center [302, 315] width 84 height 13
type input "business mansgement"
type input "94"
type input "business mangement"
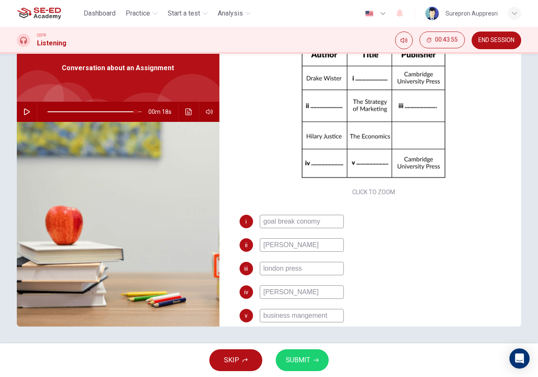
type input "94"
type input "business management"
click at [364, 344] on div "SKIP SUBMIT" at bounding box center [269, 360] width 538 height 34
click at [25, 115] on icon "button" at bounding box center [27, 111] width 7 height 7
click at [310, 358] on button "SUBMIT" at bounding box center [302, 360] width 53 height 22
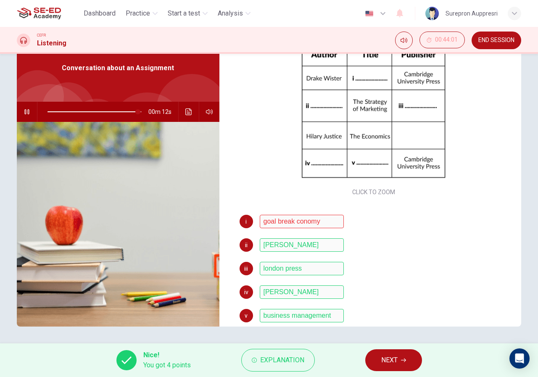
click at [26, 108] on button "button" at bounding box center [26, 112] width 13 height 20
click at [121, 111] on span at bounding box center [94, 112] width 94 height 12
click at [115, 113] on span at bounding box center [116, 111] width 5 height 5
click at [26, 108] on button "button" at bounding box center [26, 112] width 13 height 20
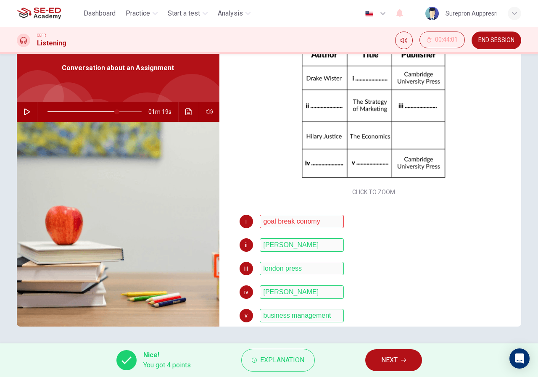
click at [26, 108] on button "button" at bounding box center [26, 112] width 13 height 20
click at [20, 110] on button "button" at bounding box center [26, 112] width 13 height 20
type input "76"
click at [413, 358] on button "NEXT" at bounding box center [393, 360] width 57 height 22
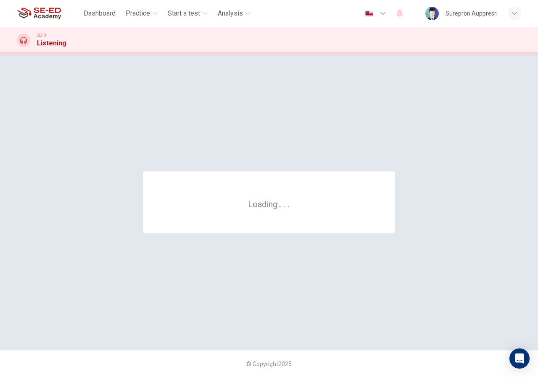
scroll to position [0, 0]
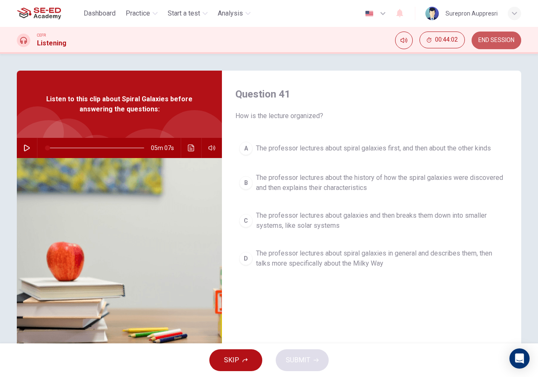
click at [512, 37] on span "END SESSION" at bounding box center [496, 40] width 36 height 7
